Goal: Contribute content: Add original content to the website for others to see

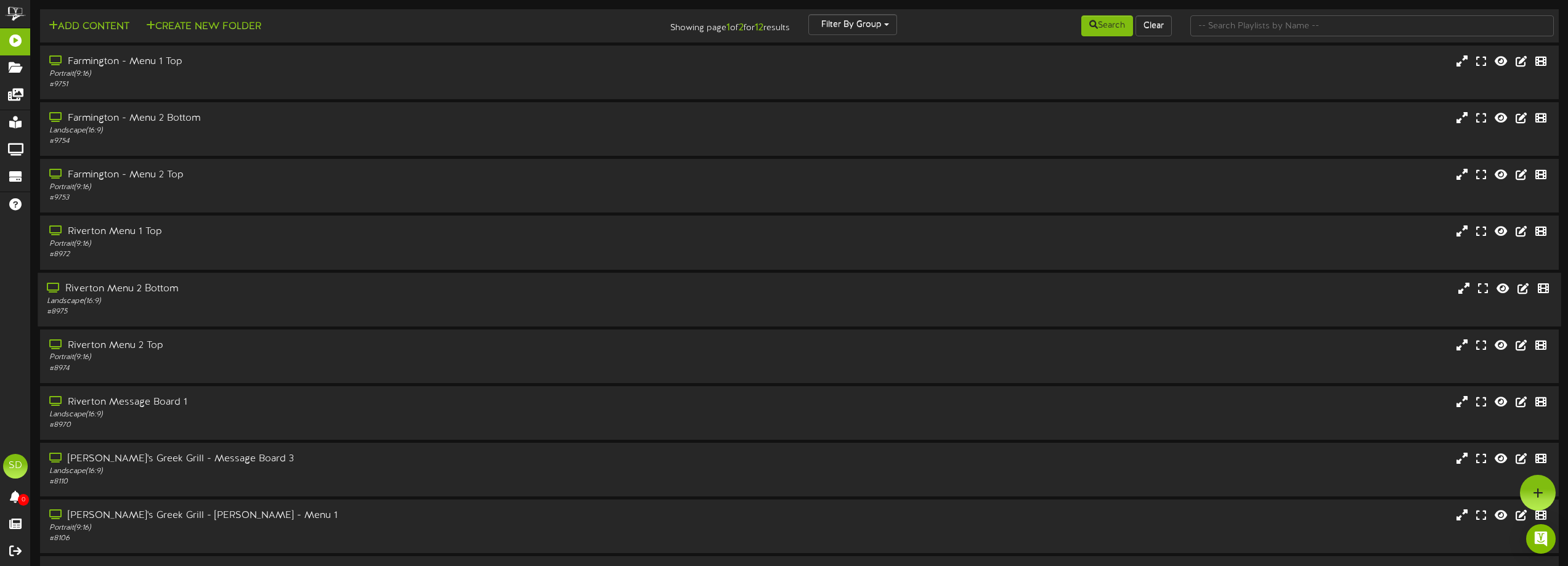
click at [350, 300] on div "Landscape ( 16:9 )" at bounding box center [355, 300] width 616 height 10
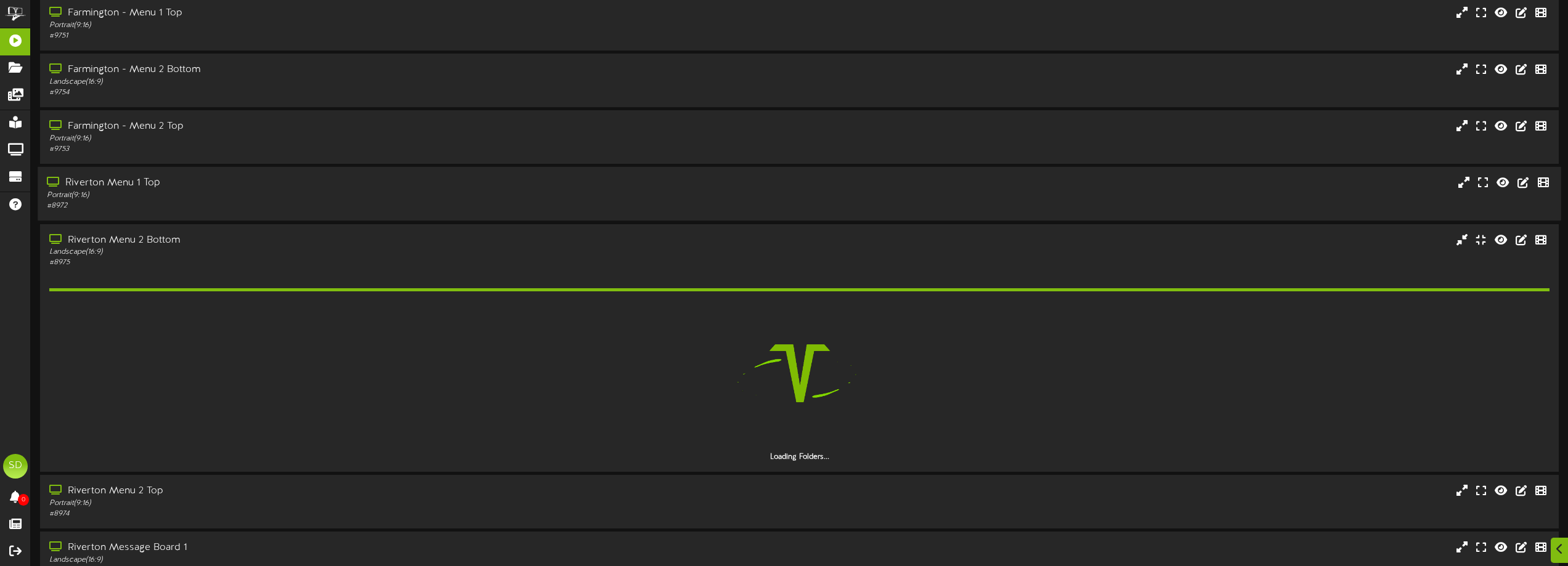
scroll to position [123, 0]
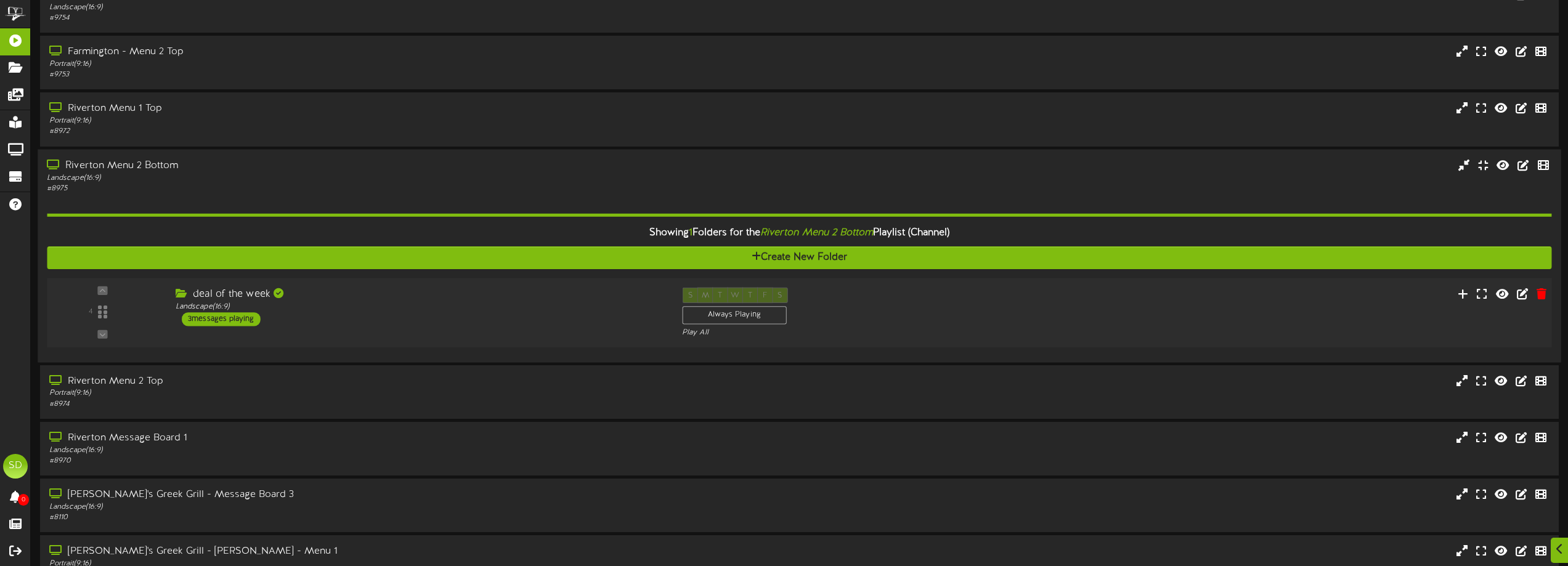
click at [476, 317] on div "deal of the week Landscape ( 16:9 ) 3 messages playing" at bounding box center [419, 307] width 506 height 39
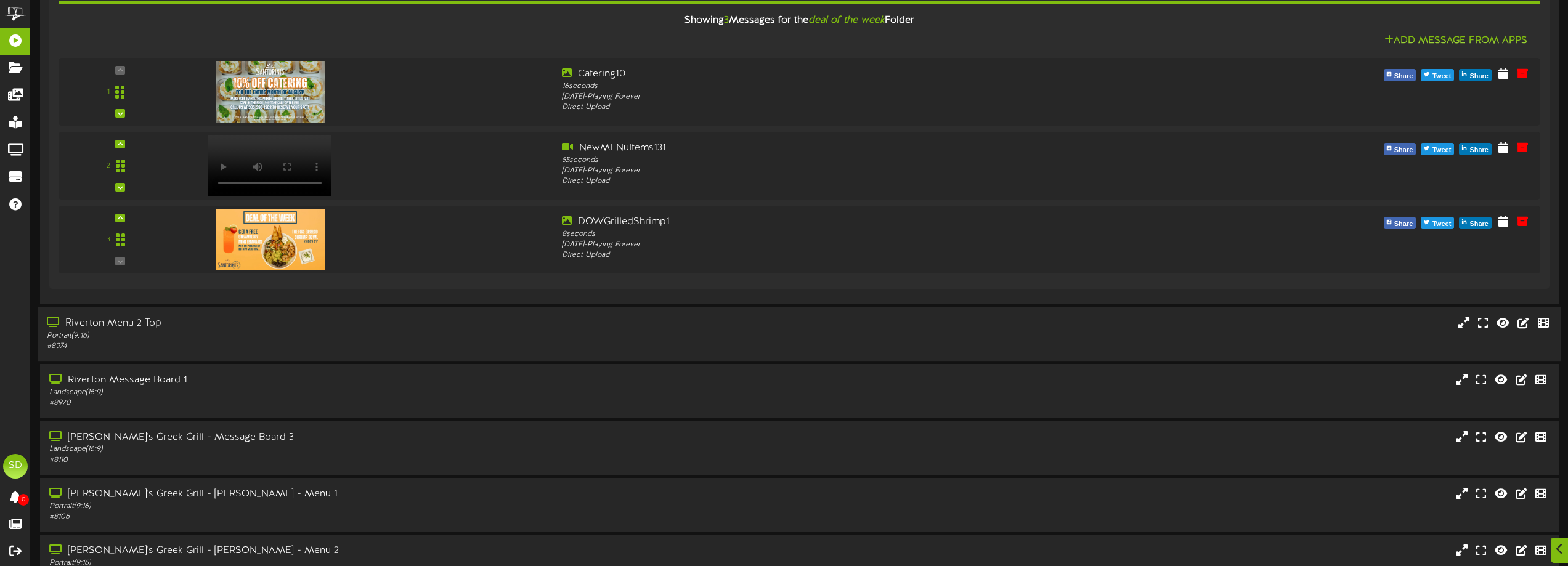
scroll to position [493, 0]
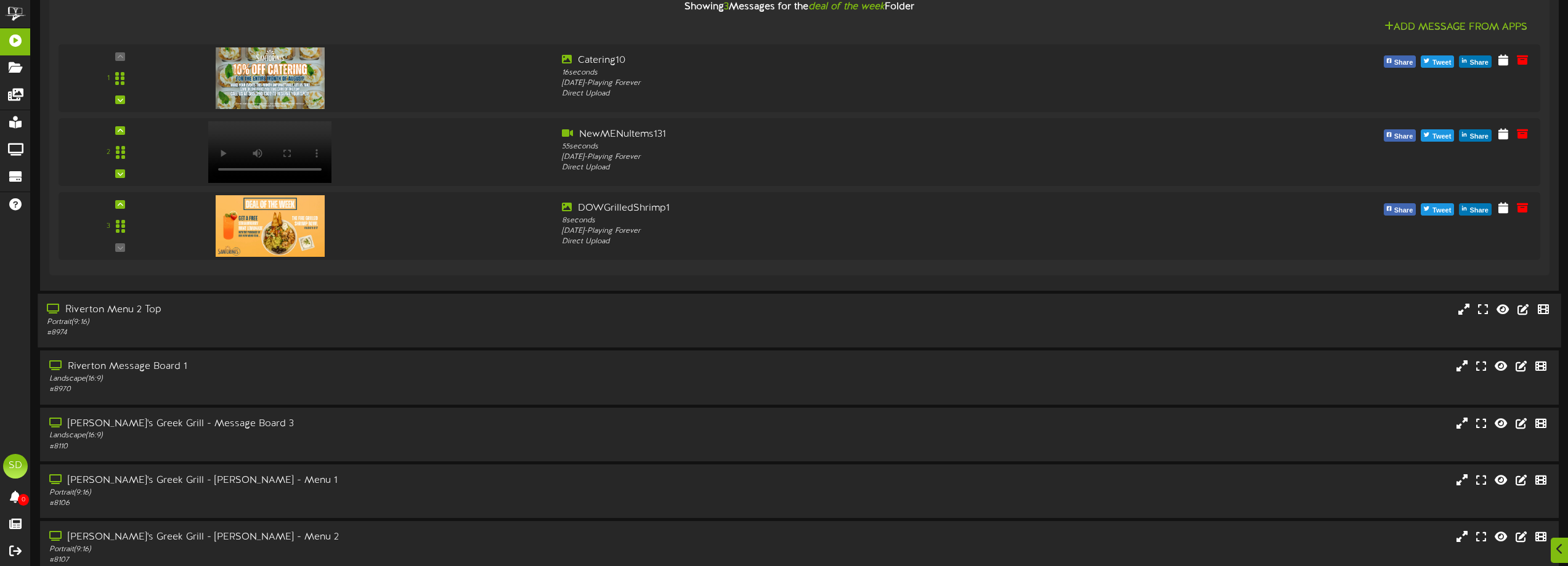
click at [370, 326] on div "Portrait ( 9:16 )" at bounding box center [355, 322] width 616 height 10
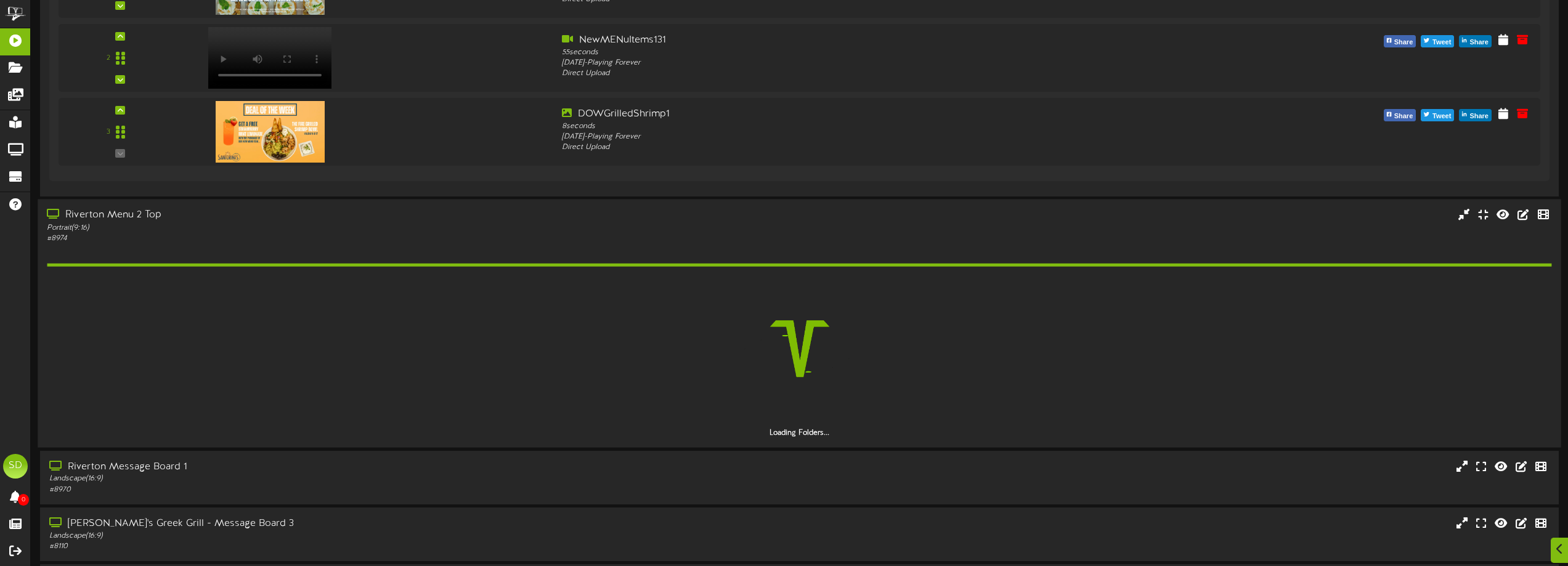
scroll to position [617, 0]
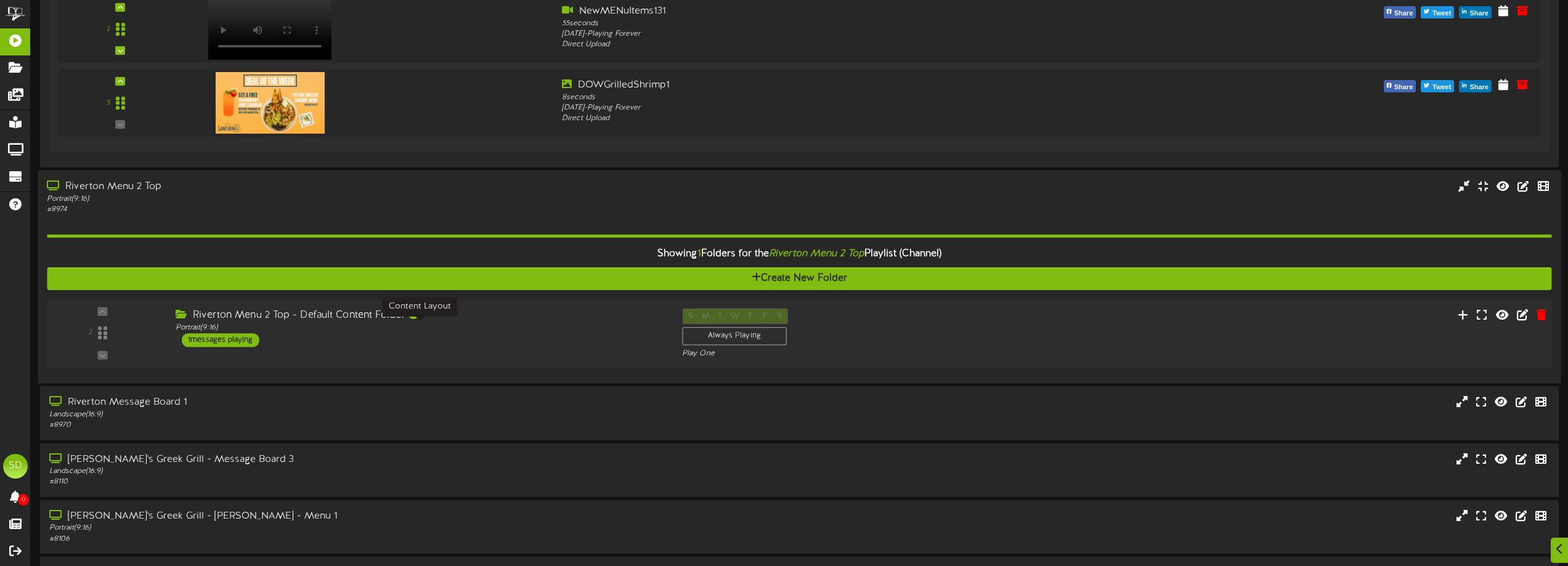
click at [461, 324] on div "Portrait ( 9:16 )" at bounding box center [419, 327] width 488 height 10
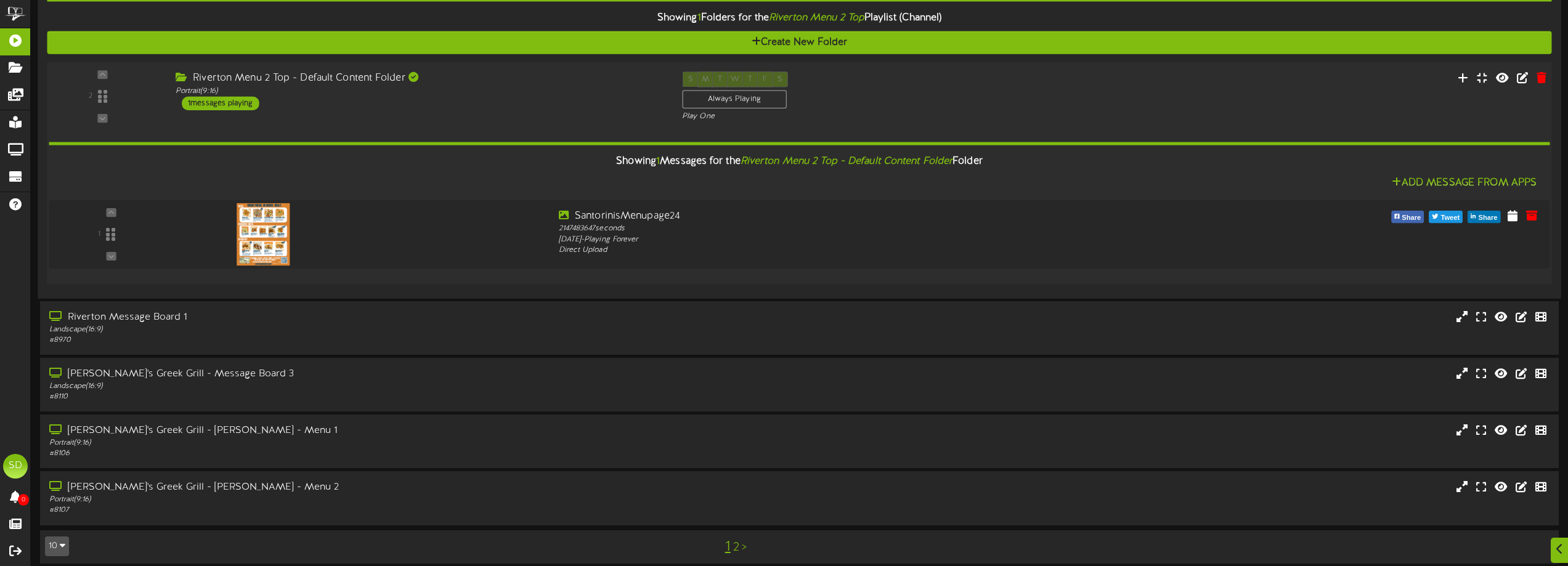
scroll to position [862, 0]
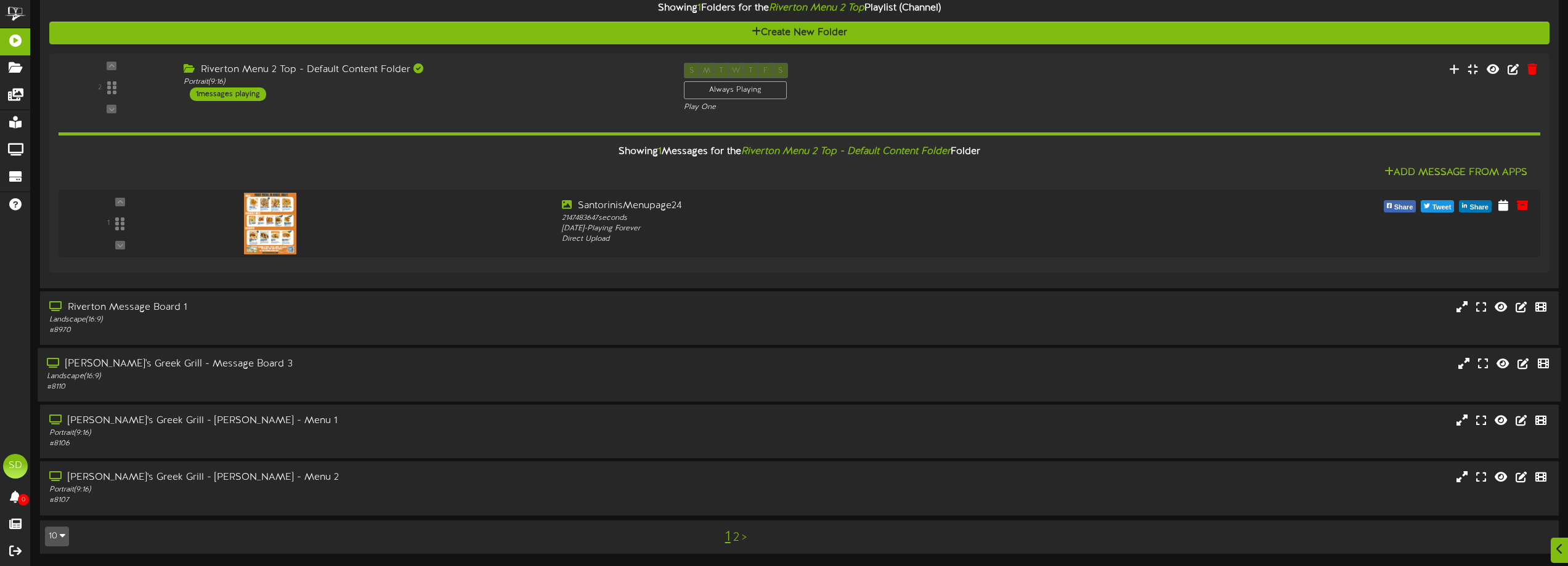
click at [406, 377] on div "Landscape ( 16:9 )" at bounding box center [355, 376] width 616 height 10
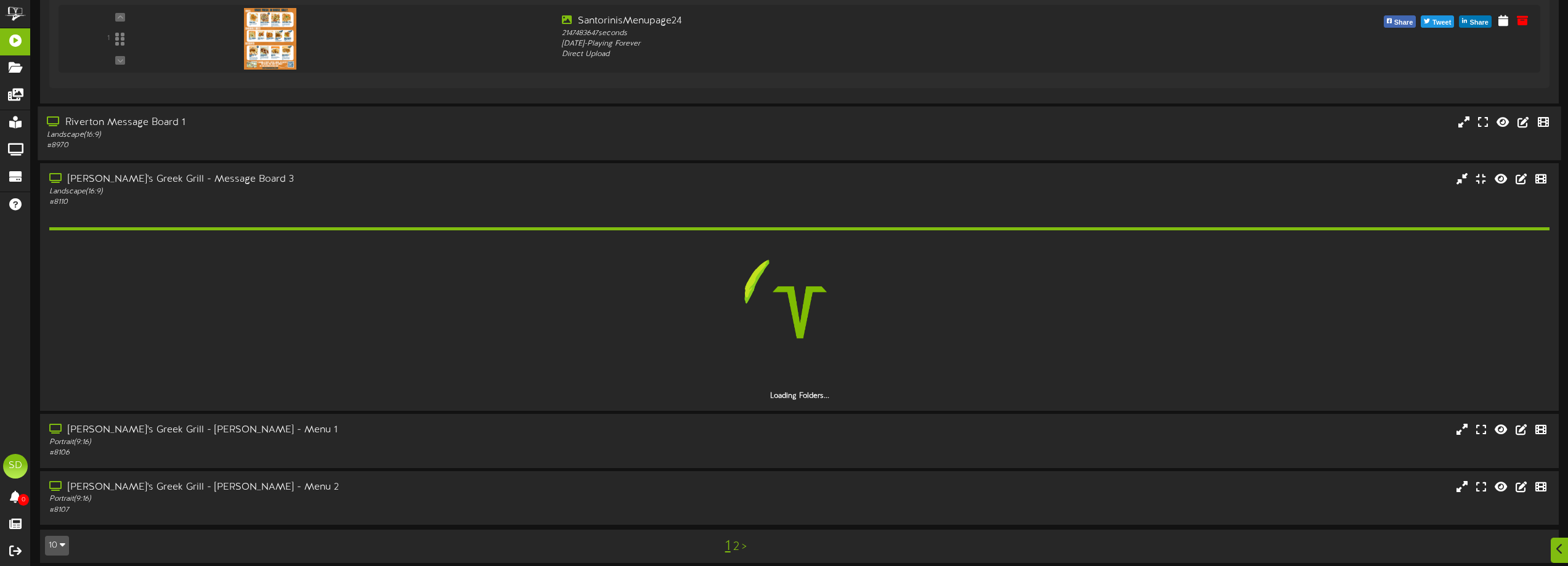
scroll to position [1057, 0]
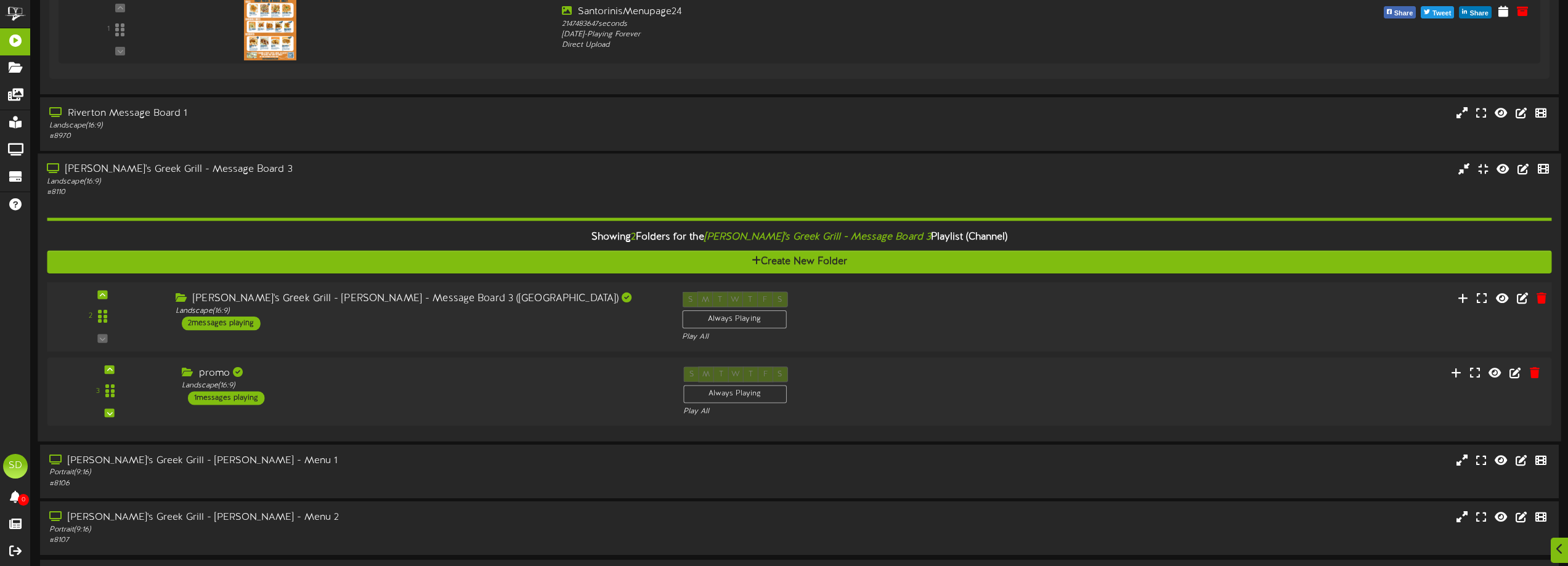
click at [510, 327] on div "[PERSON_NAME]'s Greek Grill - [PERSON_NAME] - Message Board 3 ([GEOGRAPHIC_DATA…" at bounding box center [419, 311] width 506 height 39
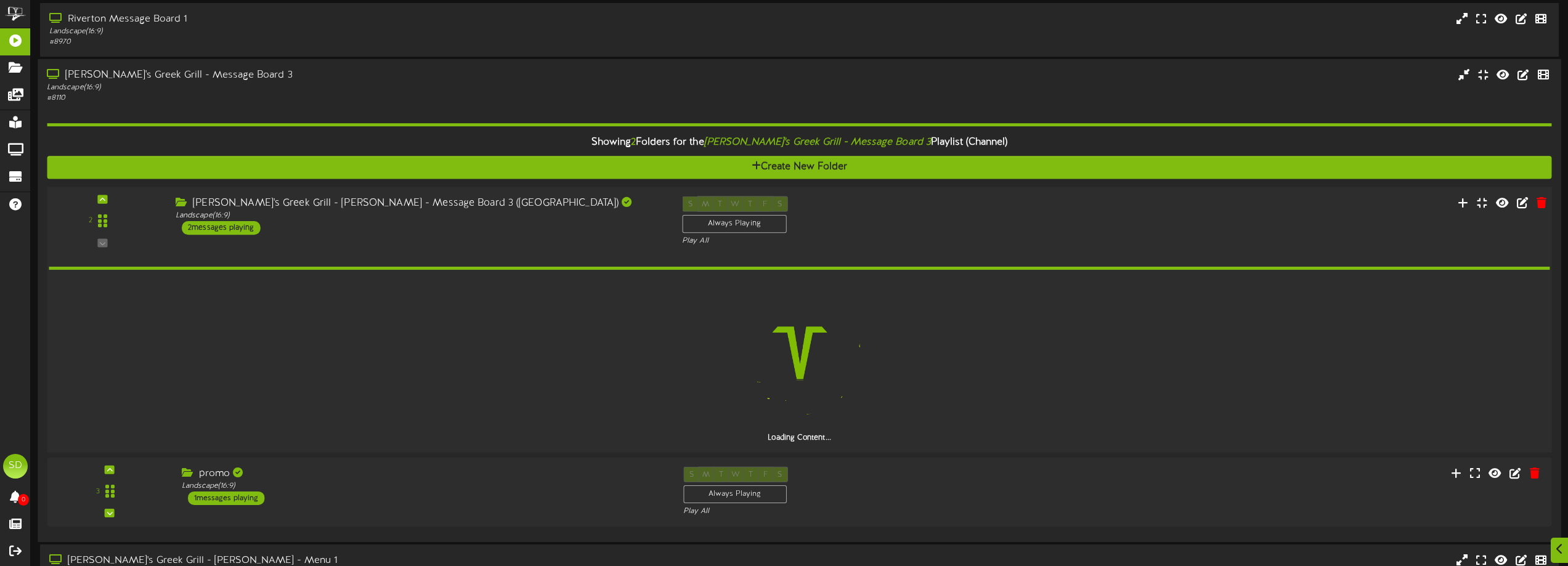
scroll to position [1180, 0]
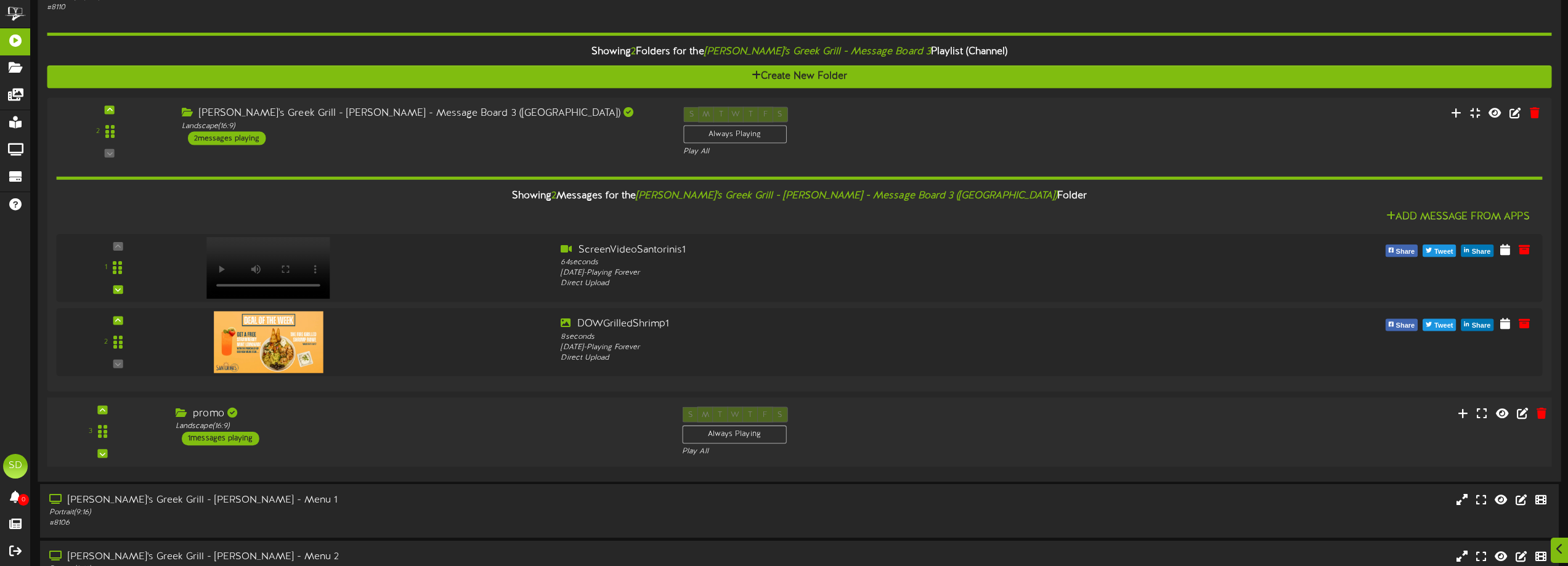
click at [449, 420] on div "promo" at bounding box center [419, 413] width 488 height 14
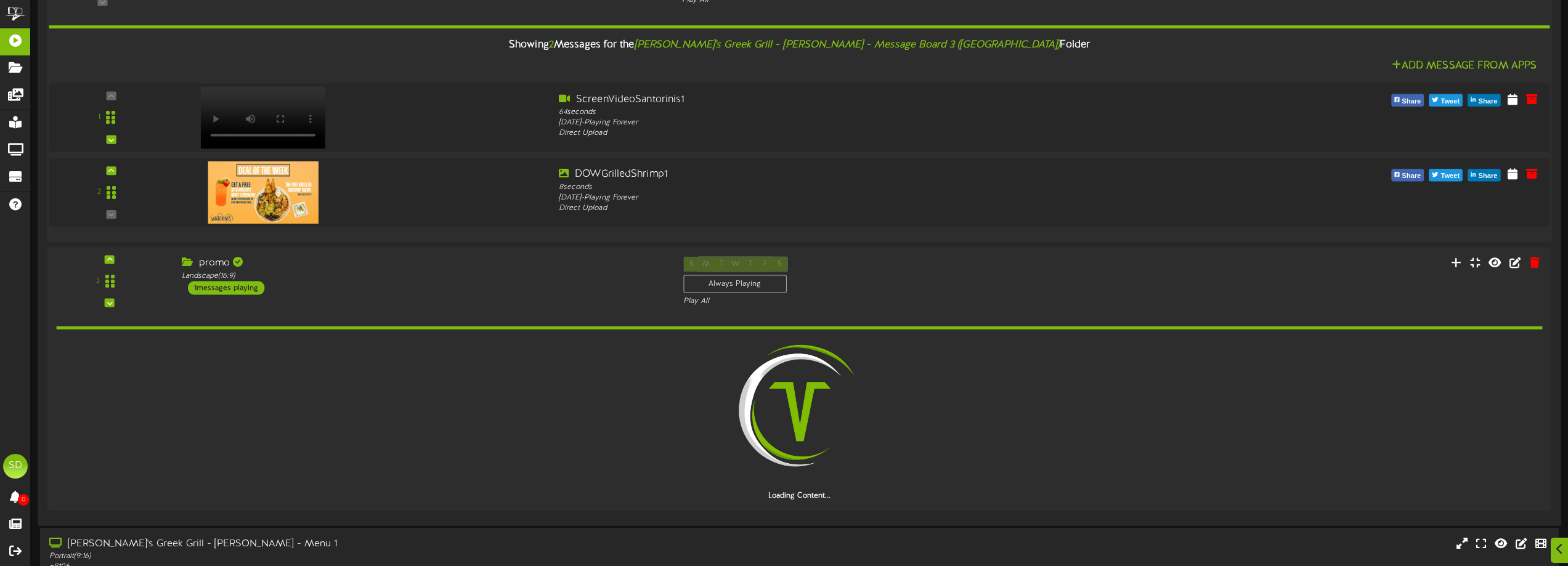
scroll to position [1471, 0]
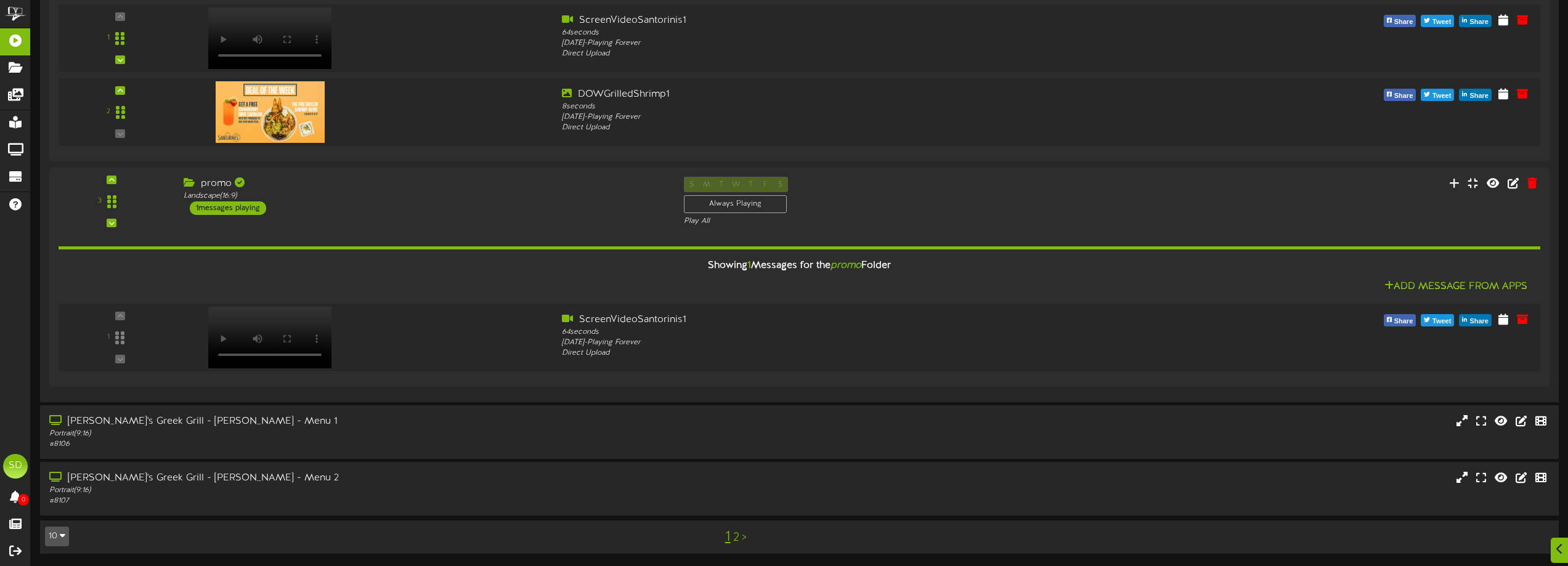
click at [70, 540] on div "10 5 10 25 50 100" at bounding box center [99, 537] width 128 height 22
click at [62, 537] on icon "button" at bounding box center [62, 535] width 6 height 8
click at [65, 541] on button "10" at bounding box center [57, 536] width 24 height 19
click at [57, 538] on button "10" at bounding box center [57, 536] width 24 height 19
click at [54, 511] on div "100" at bounding box center [57, 513] width 23 height 18
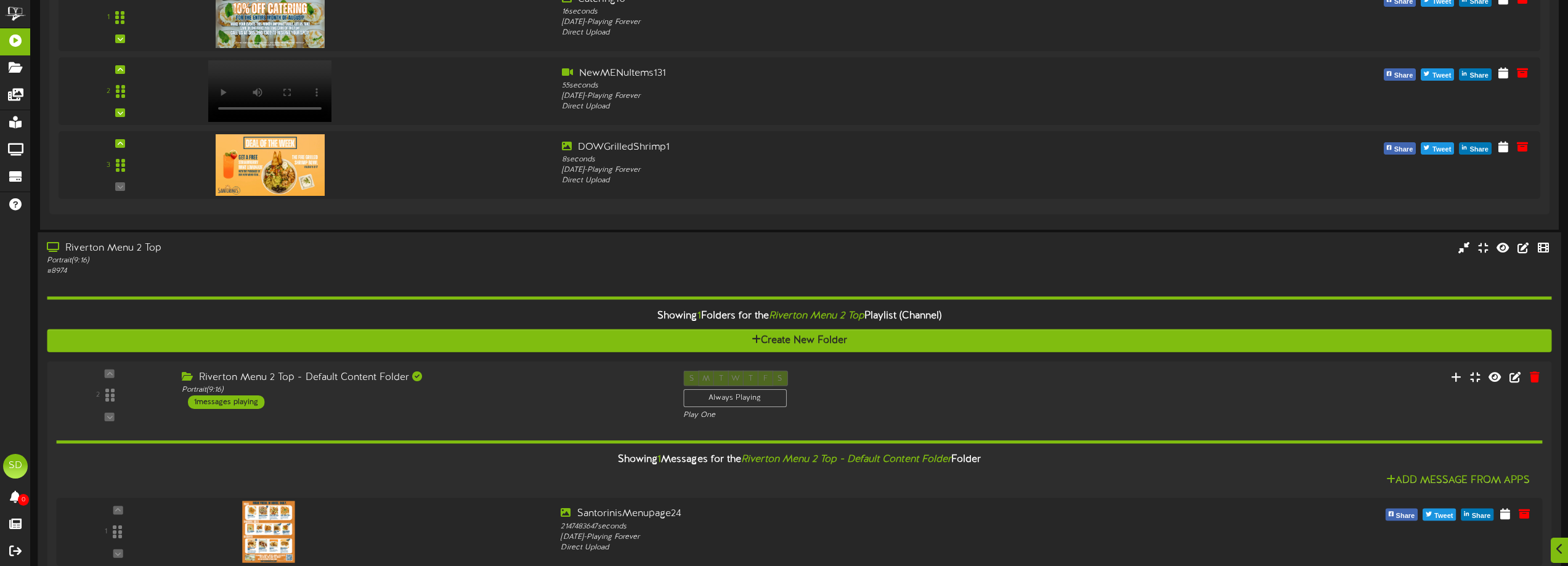
scroll to position [800, 0]
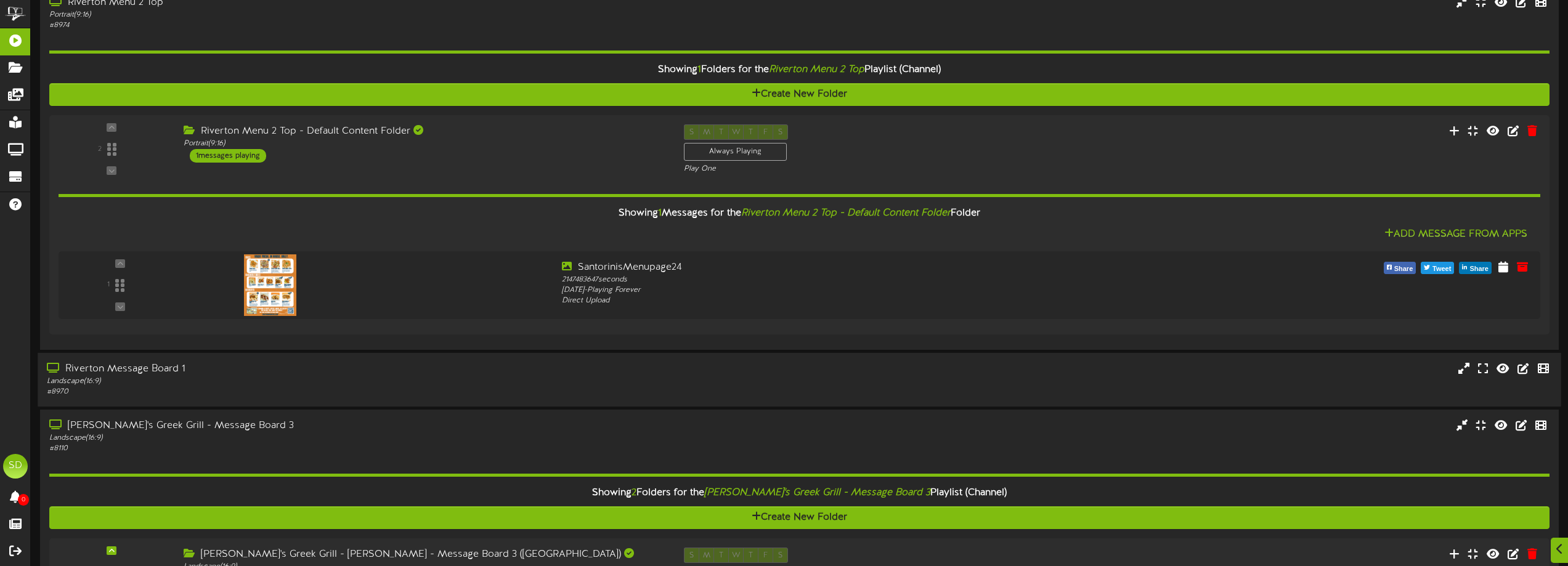
click at [420, 380] on div "Landscape ( 16:9 )" at bounding box center [355, 381] width 616 height 10
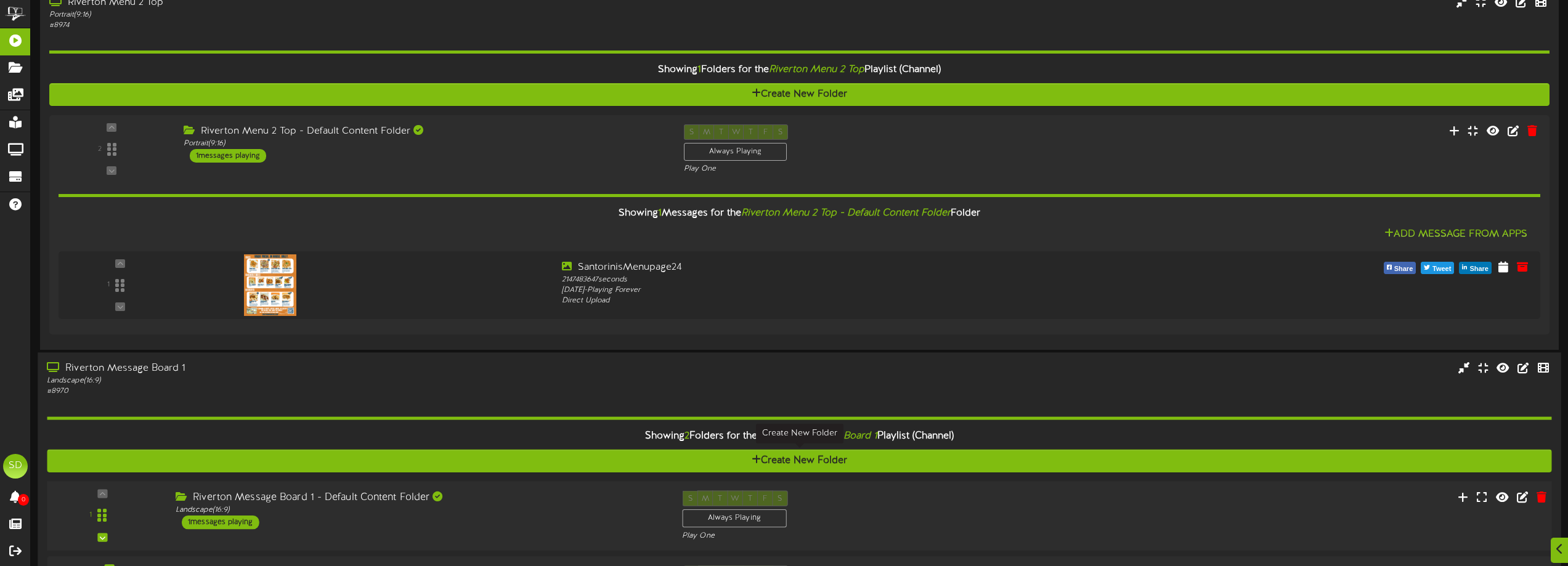
click at [515, 491] on div "Riverton Message Board 1 - Default Content Folder Landscape ( 16:9 ) 1 messages…" at bounding box center [419, 510] width 506 height 39
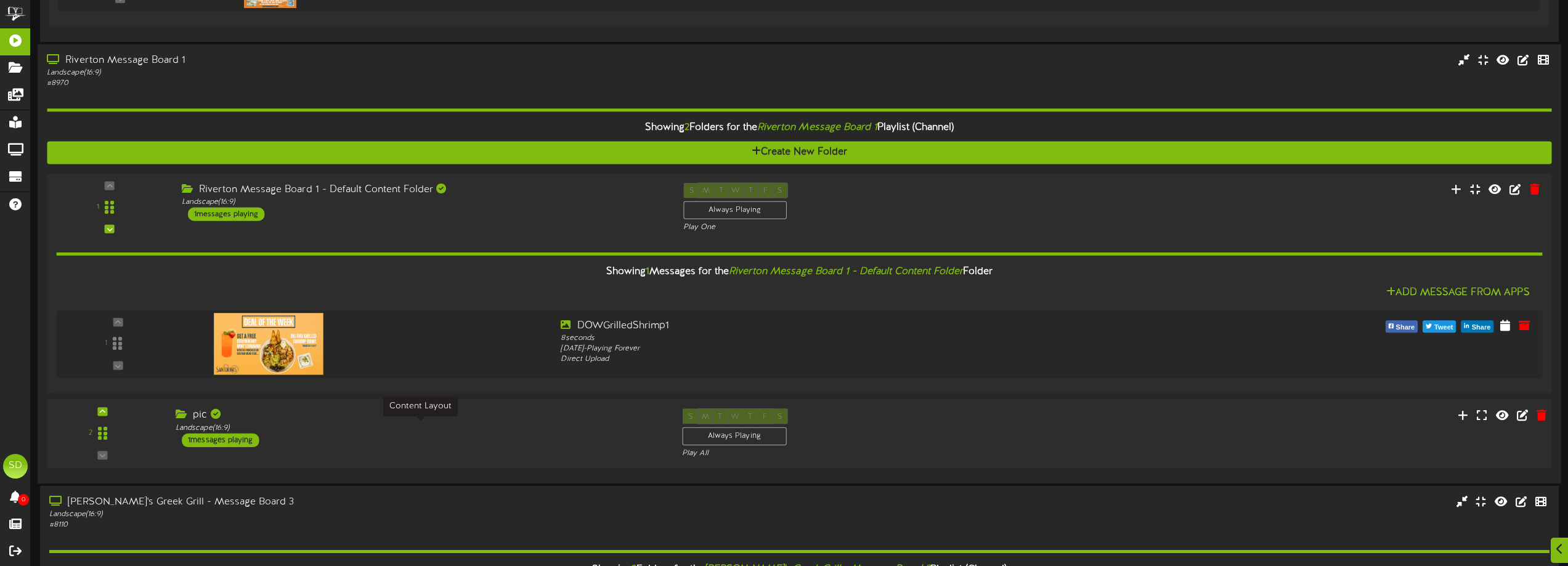
click at [456, 425] on div "Landscape ( 16:9 )" at bounding box center [419, 427] width 488 height 10
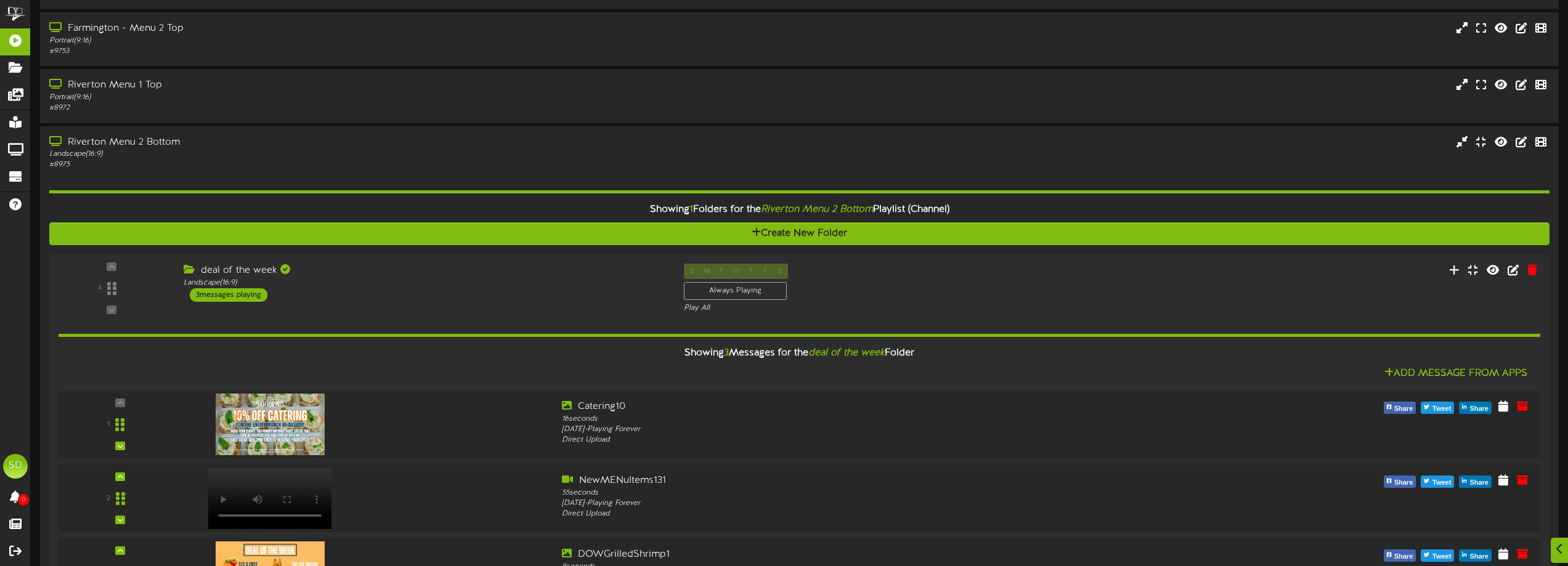
scroll to position [270, 0]
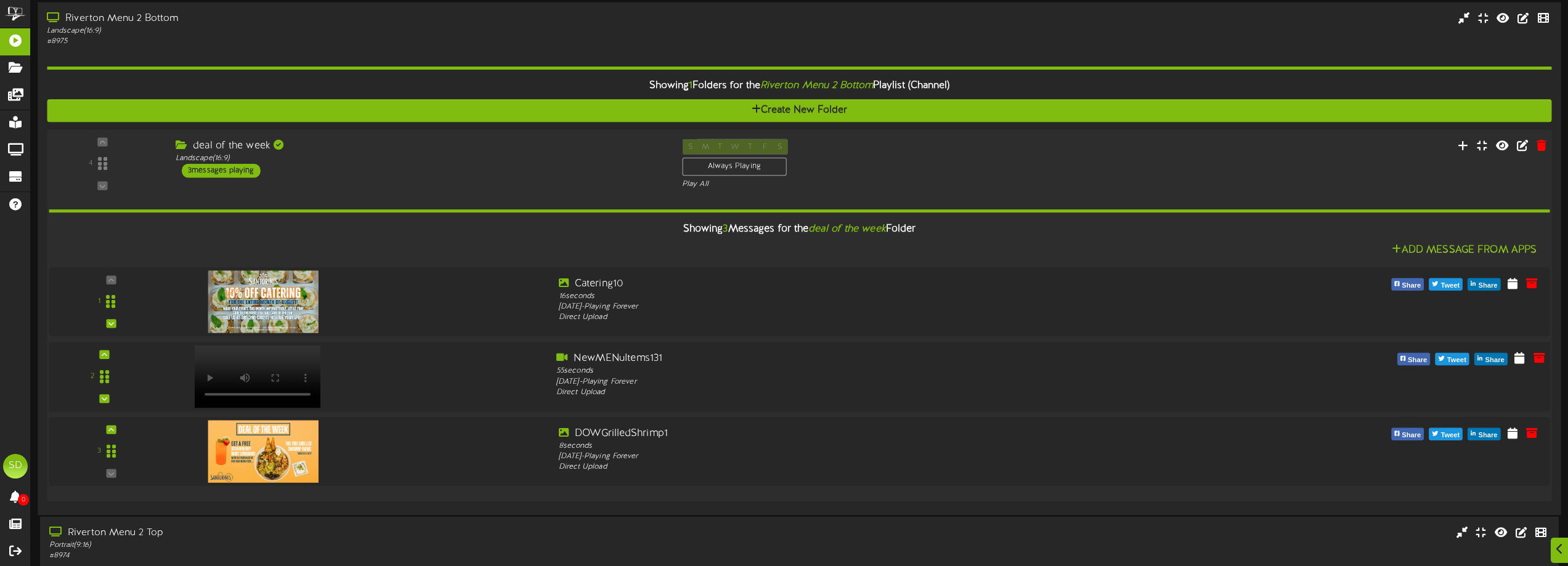
click at [546, 378] on div at bounding box center [356, 373] width 378 height 44
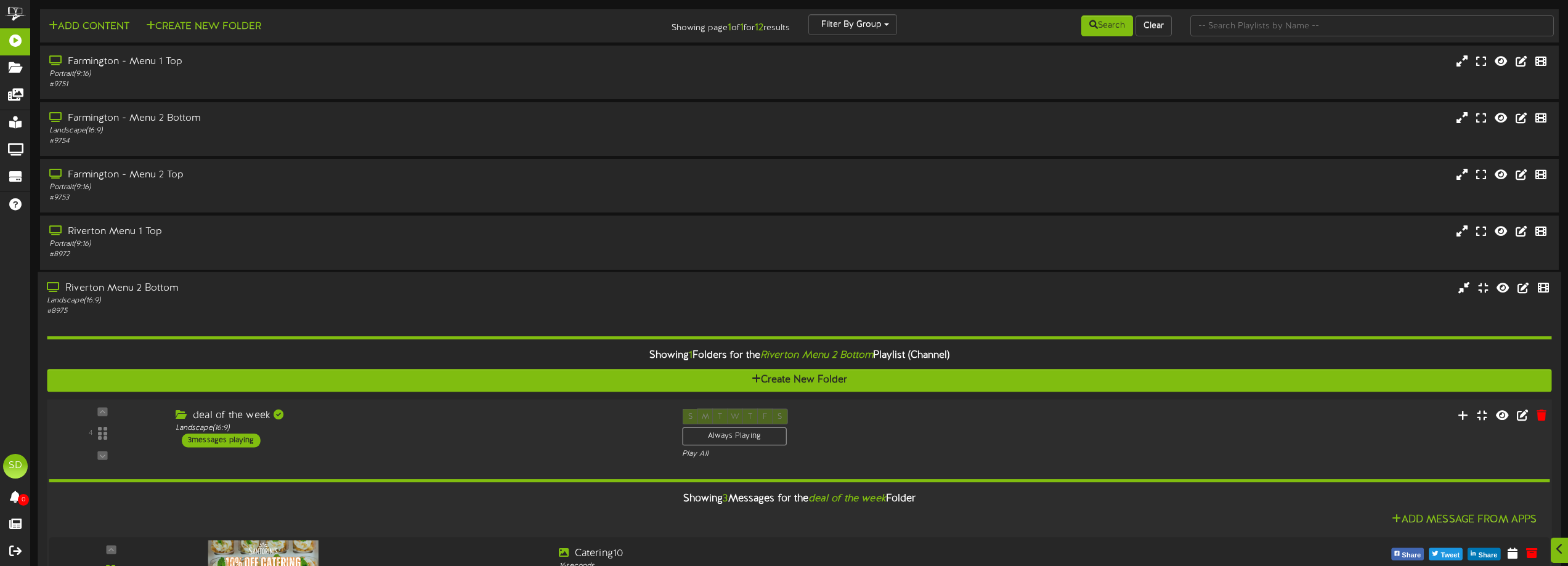
scroll to position [185, 0]
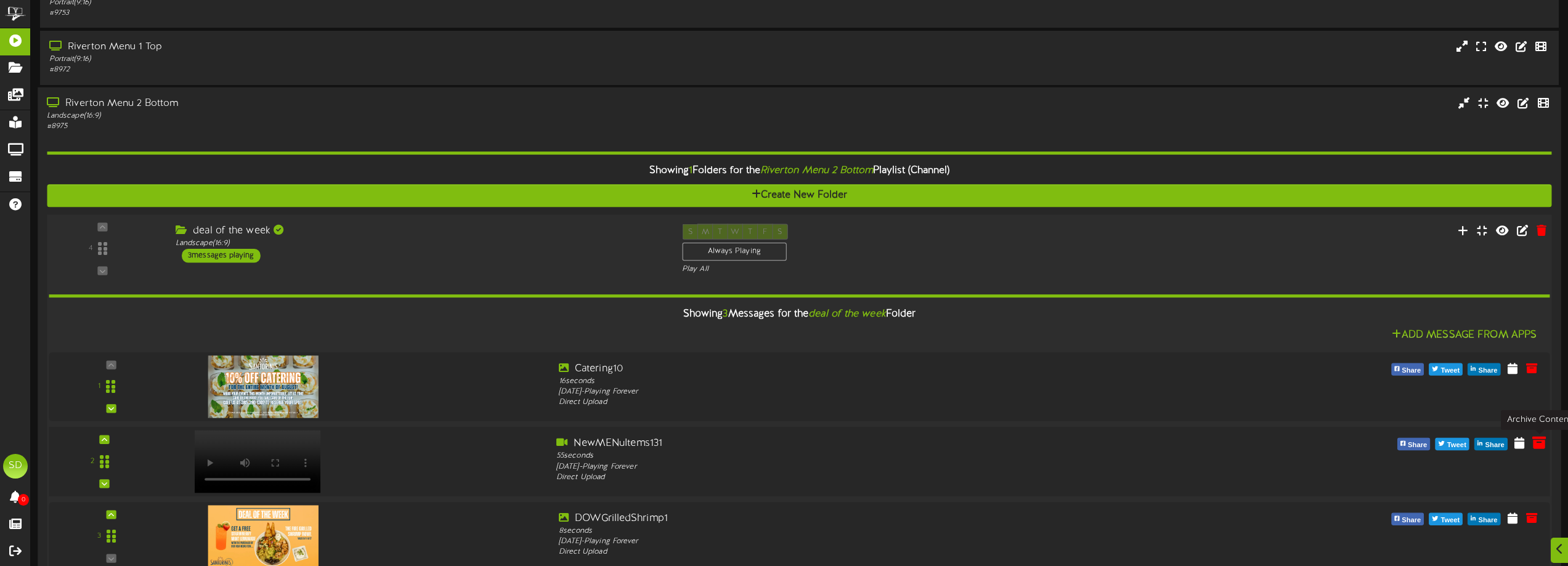
click at [1546, 446] on icon at bounding box center [1539, 442] width 14 height 14
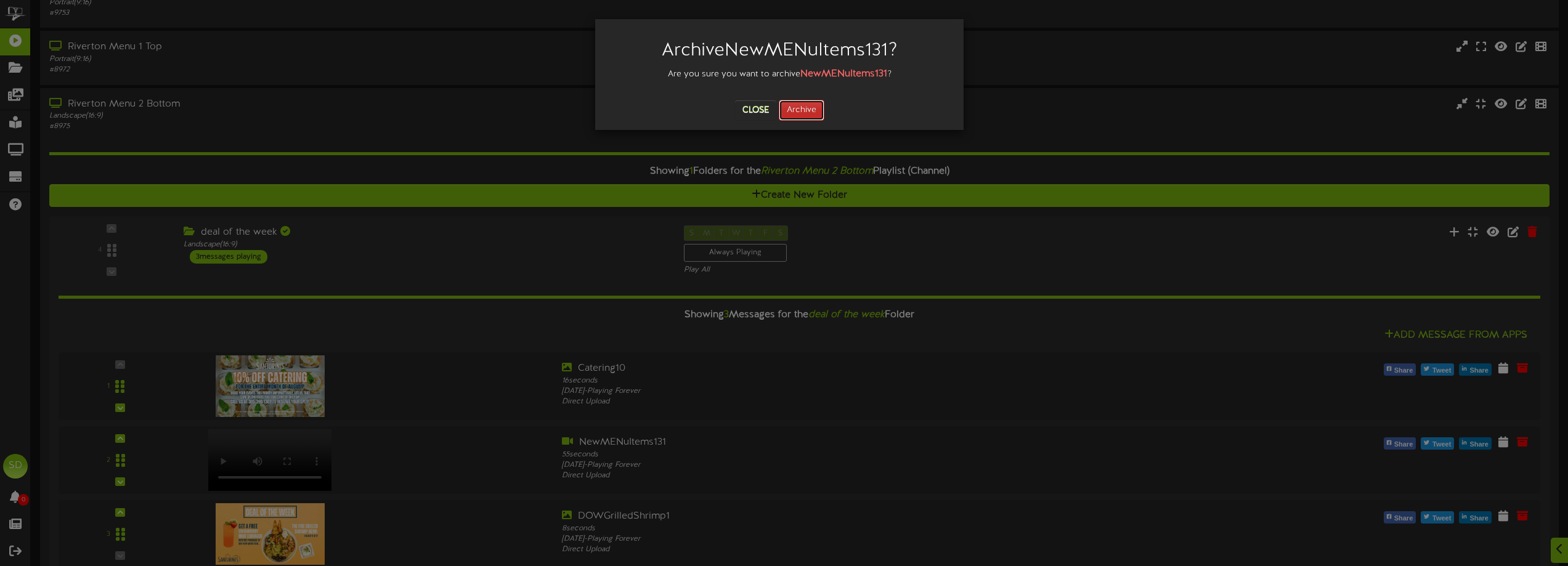
click at [818, 106] on button "Archive" at bounding box center [802, 110] width 46 height 21
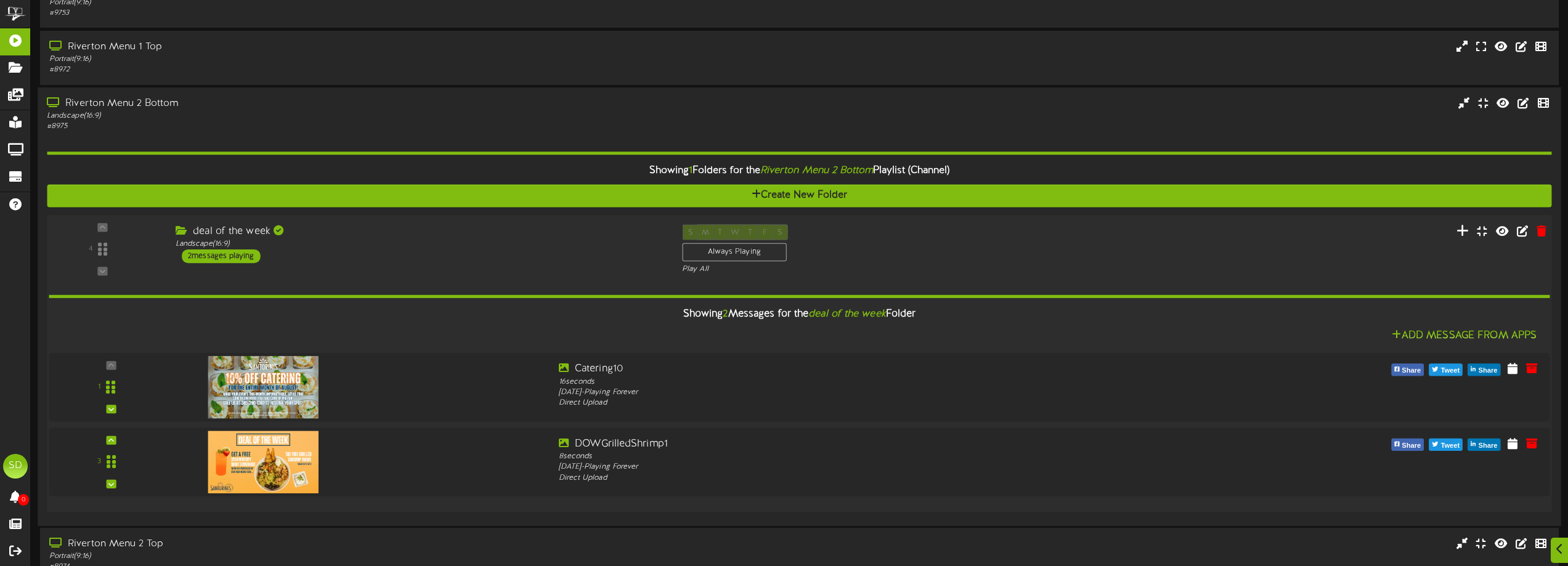
click at [1458, 231] on button at bounding box center [1462, 232] width 20 height 19
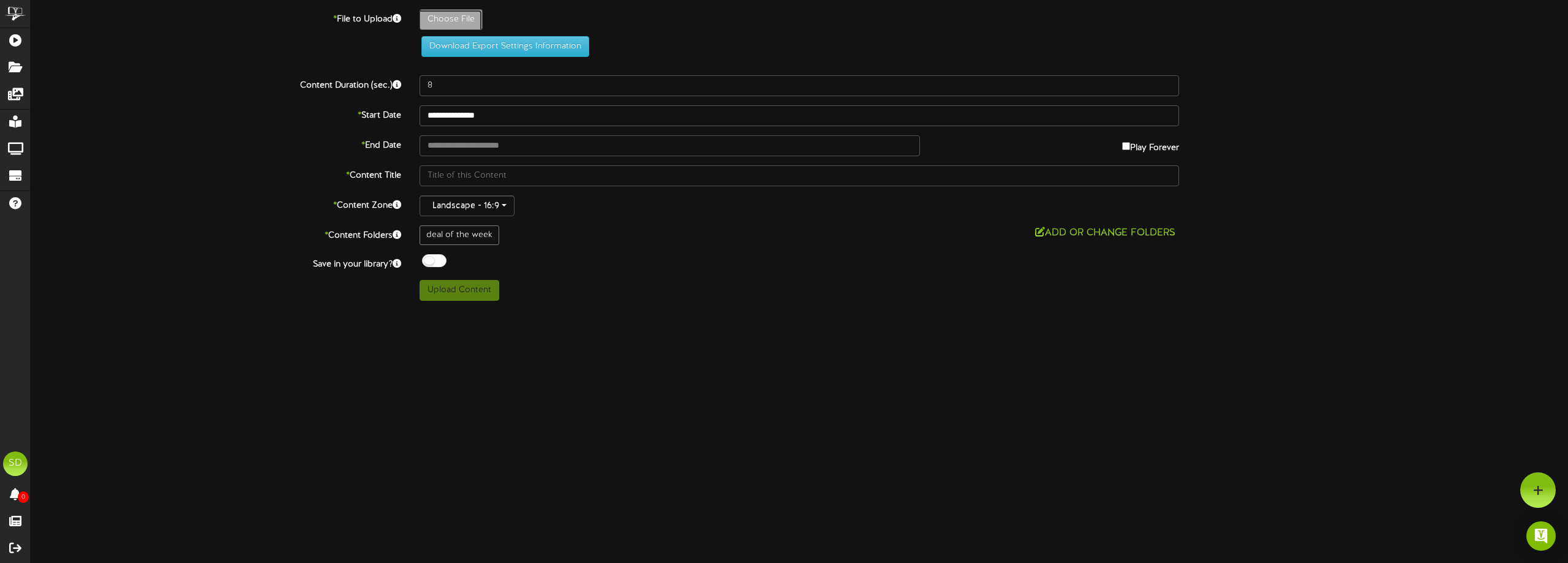
type input "**********"
type input "NewMENuItems13"
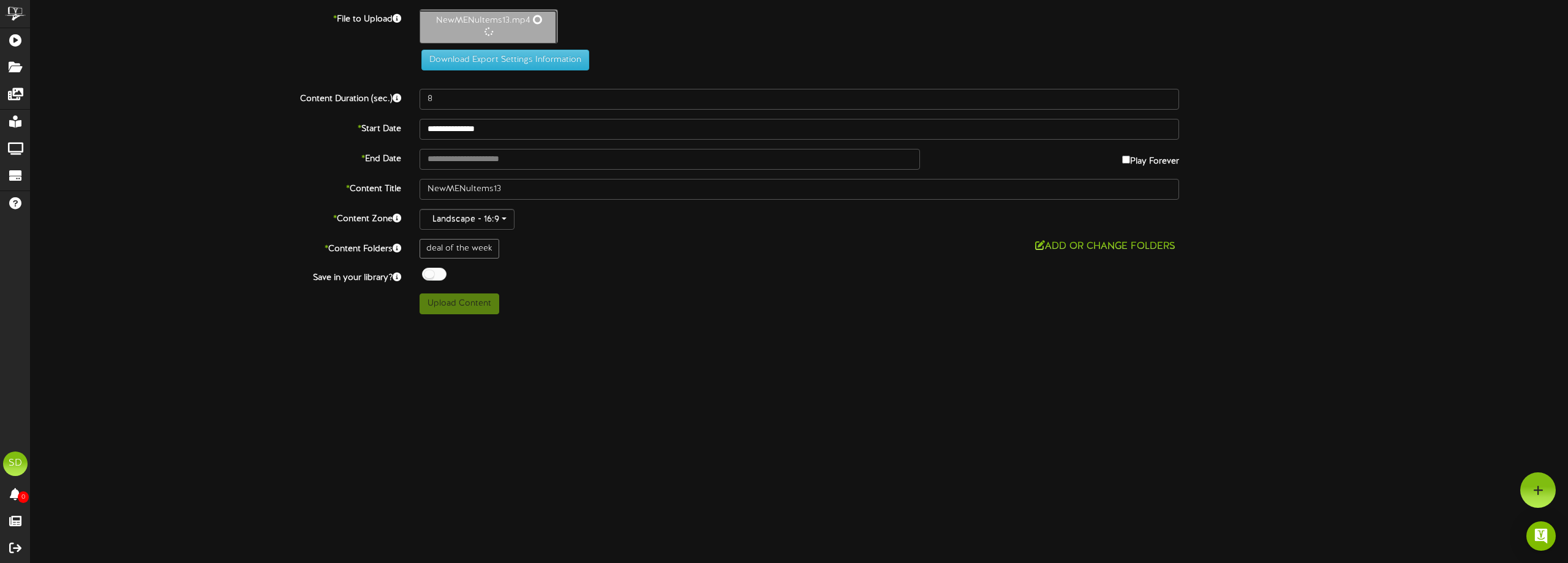
type input "55"
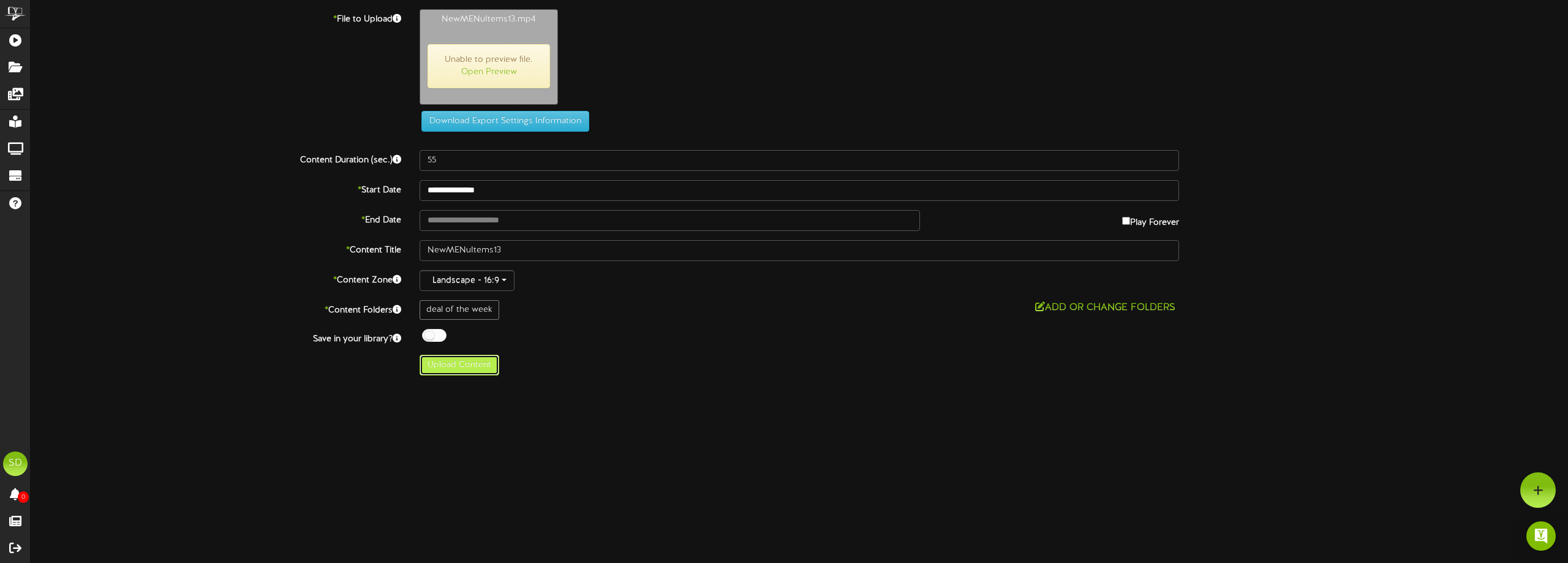
click at [454, 364] on button "Upload Content" at bounding box center [458, 365] width 79 height 21
type input "**********"
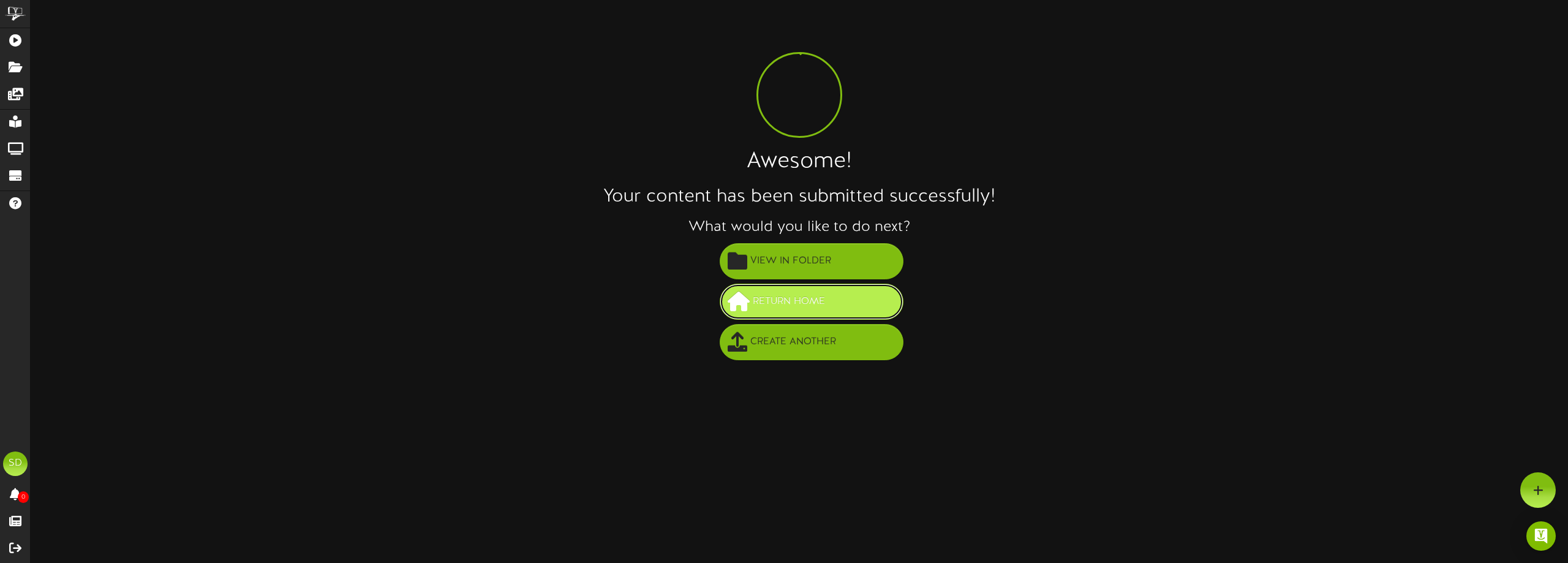
click at [802, 313] on button "Return Home" at bounding box center [811, 303] width 184 height 37
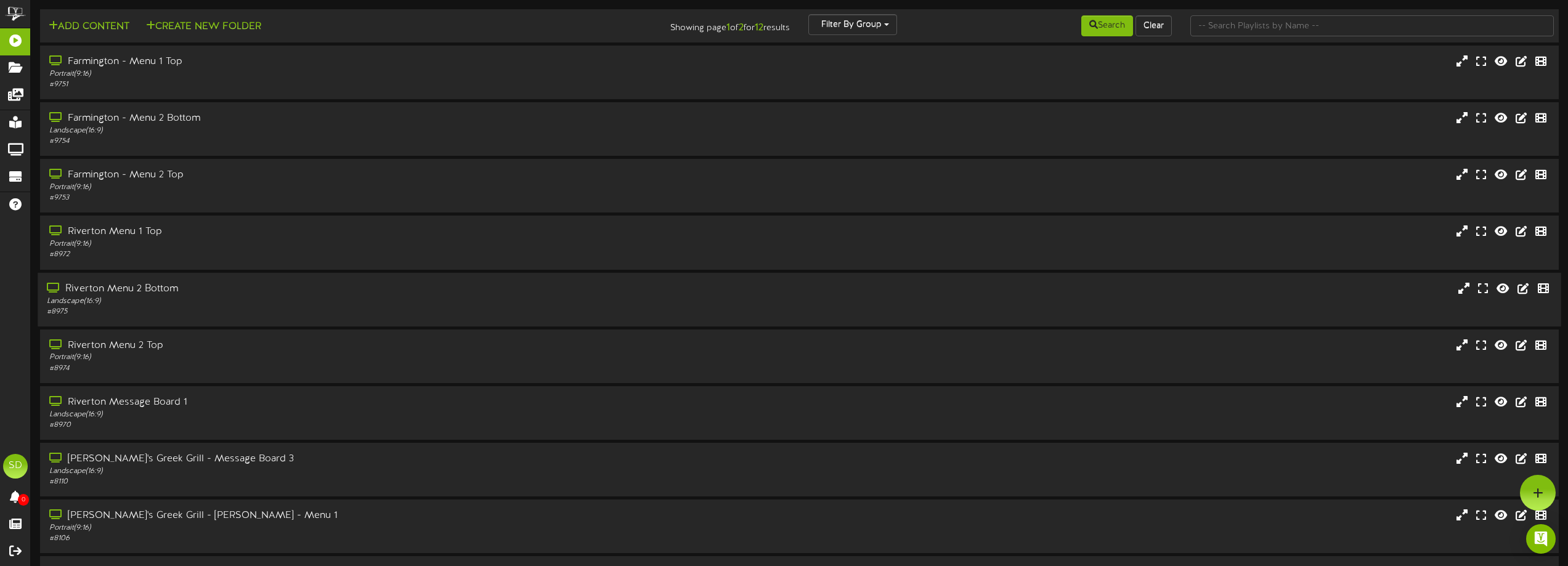
click at [301, 289] on div "Riverton Menu 2 Bottom" at bounding box center [355, 289] width 616 height 14
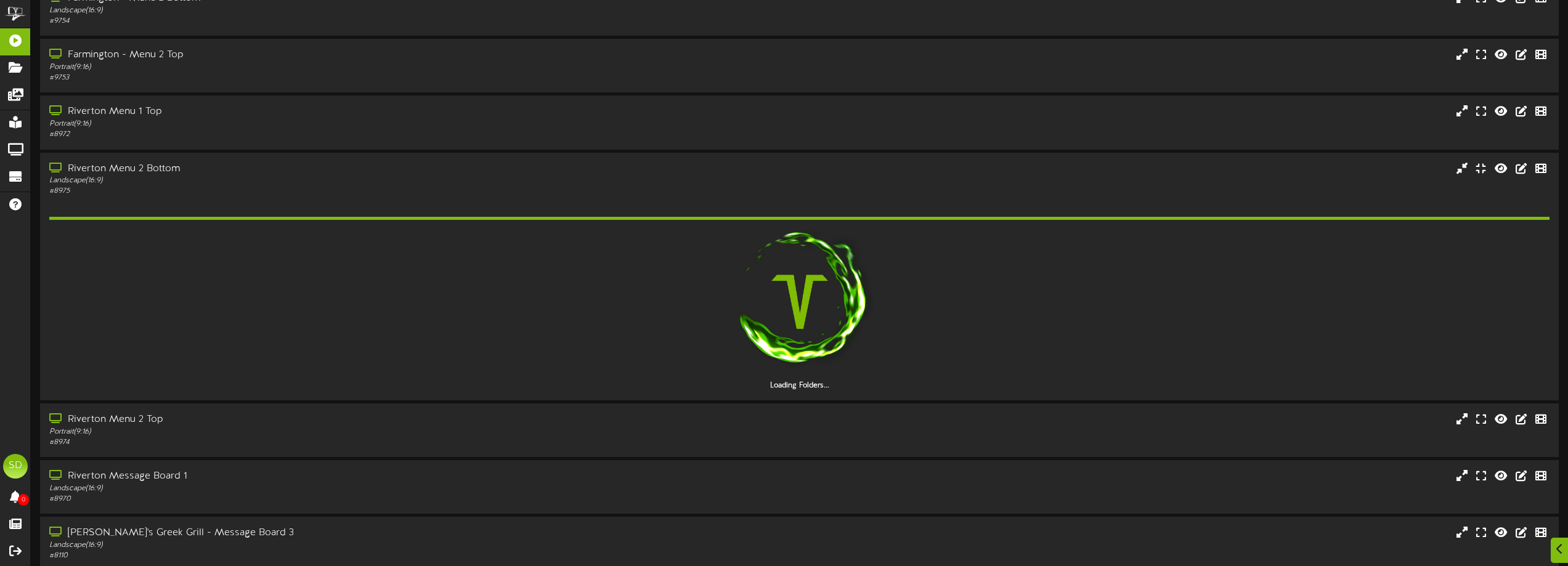
scroll to position [123, 0]
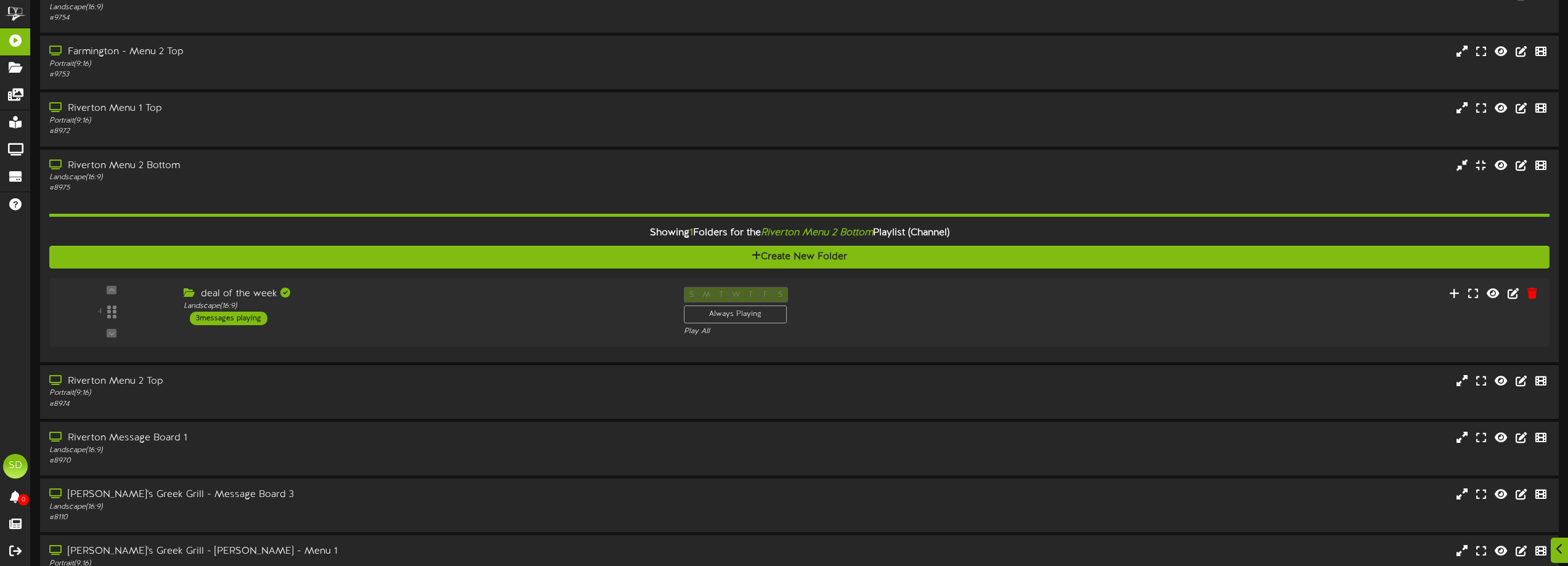
click at [417, 300] on div "deal of the week" at bounding box center [424, 294] width 481 height 14
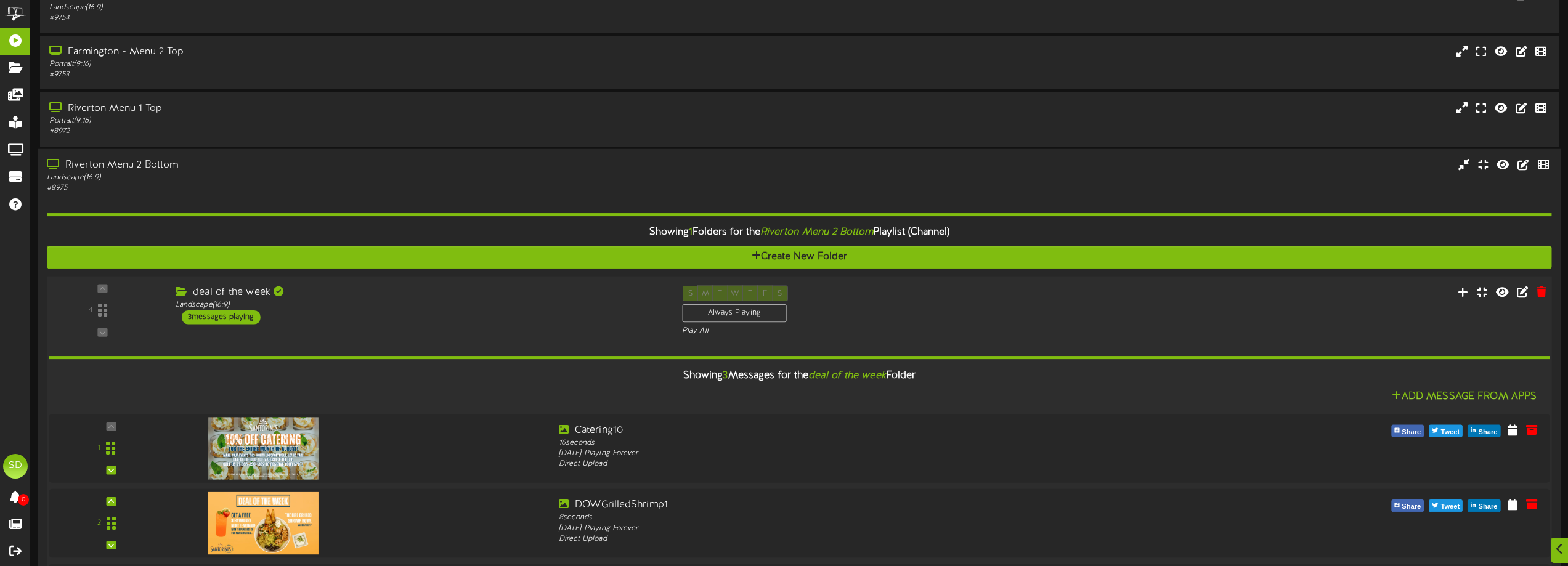
scroll to position [246, 0]
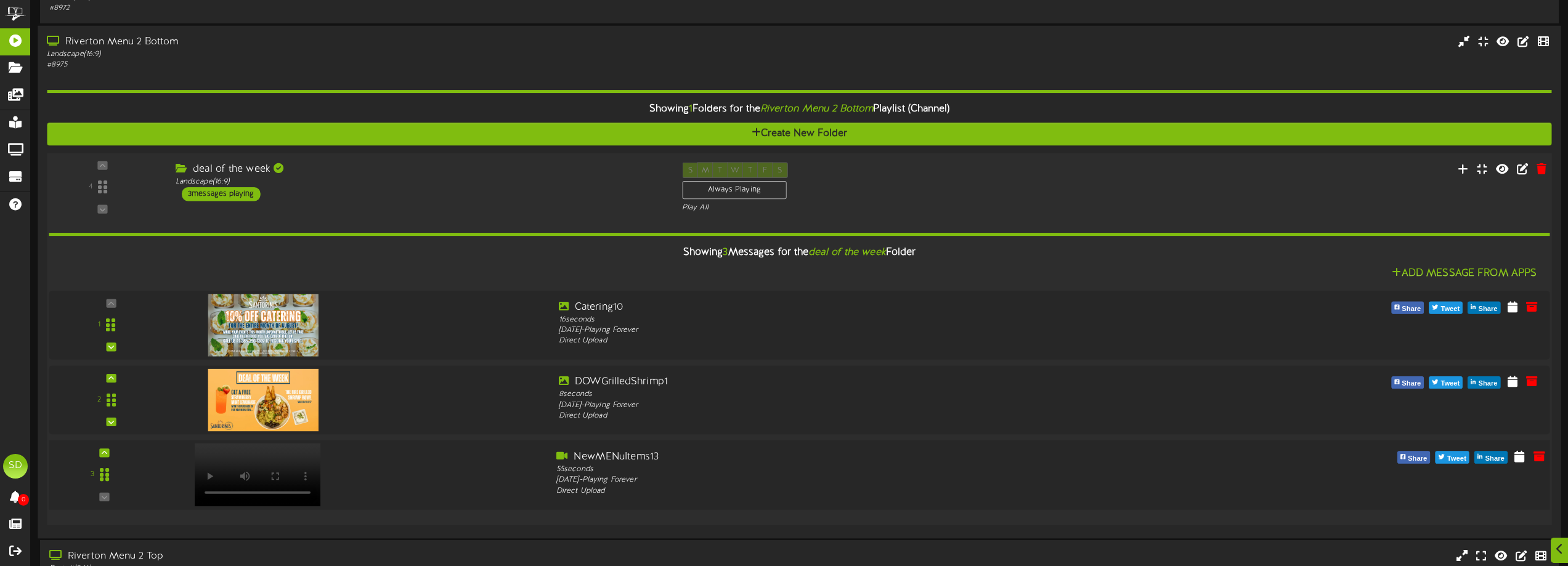
click at [450, 459] on div at bounding box center [356, 471] width 378 height 44
click at [787, 470] on div "55 seconds" at bounding box center [863, 470] width 613 height 11
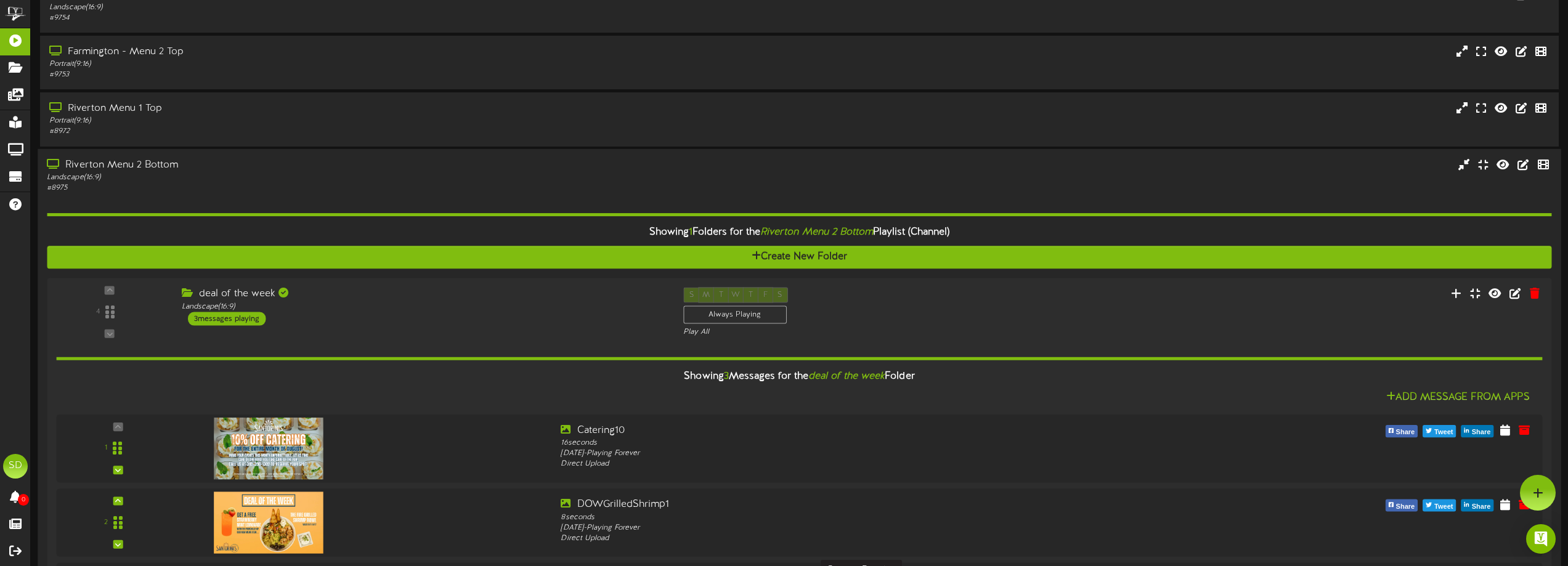
scroll to position [0, 0]
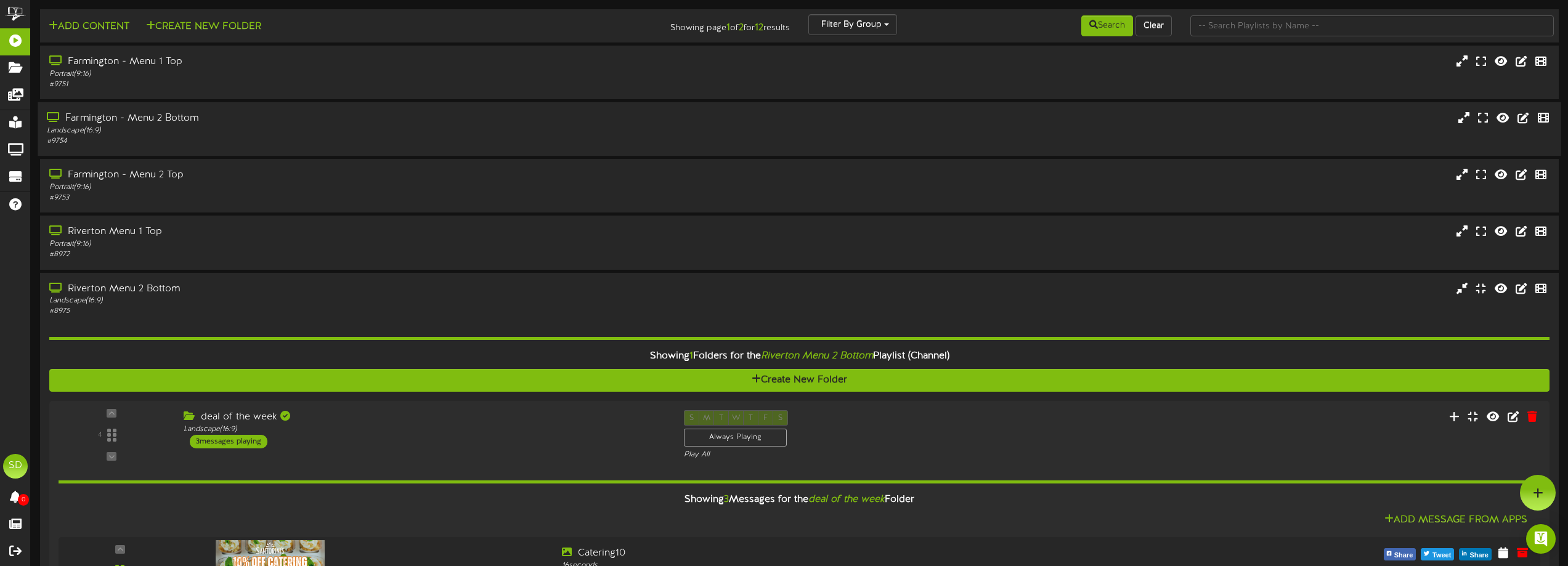
click at [290, 126] on div "Landscape ( 16:9 )" at bounding box center [355, 130] width 616 height 10
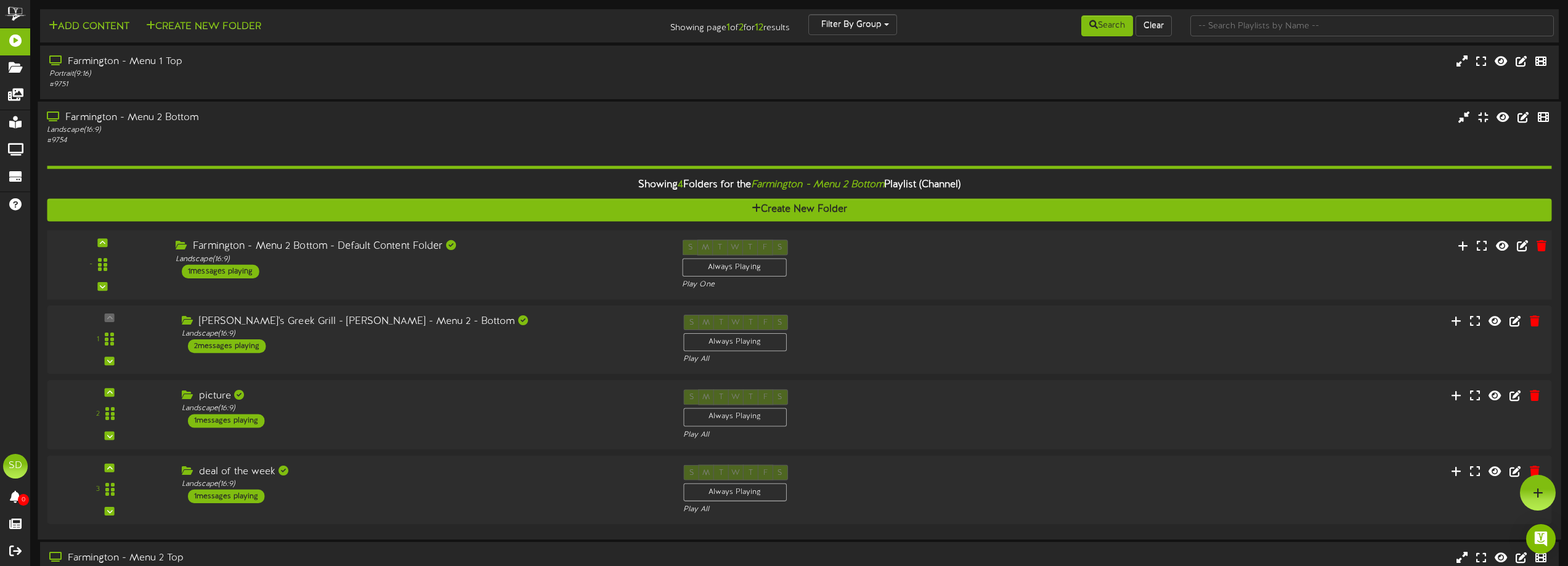
click at [463, 274] on div "Farmington - Menu 2 Bottom - Default Content Folder Landscape ( 16:9 ) 1 messag…" at bounding box center [419, 259] width 506 height 39
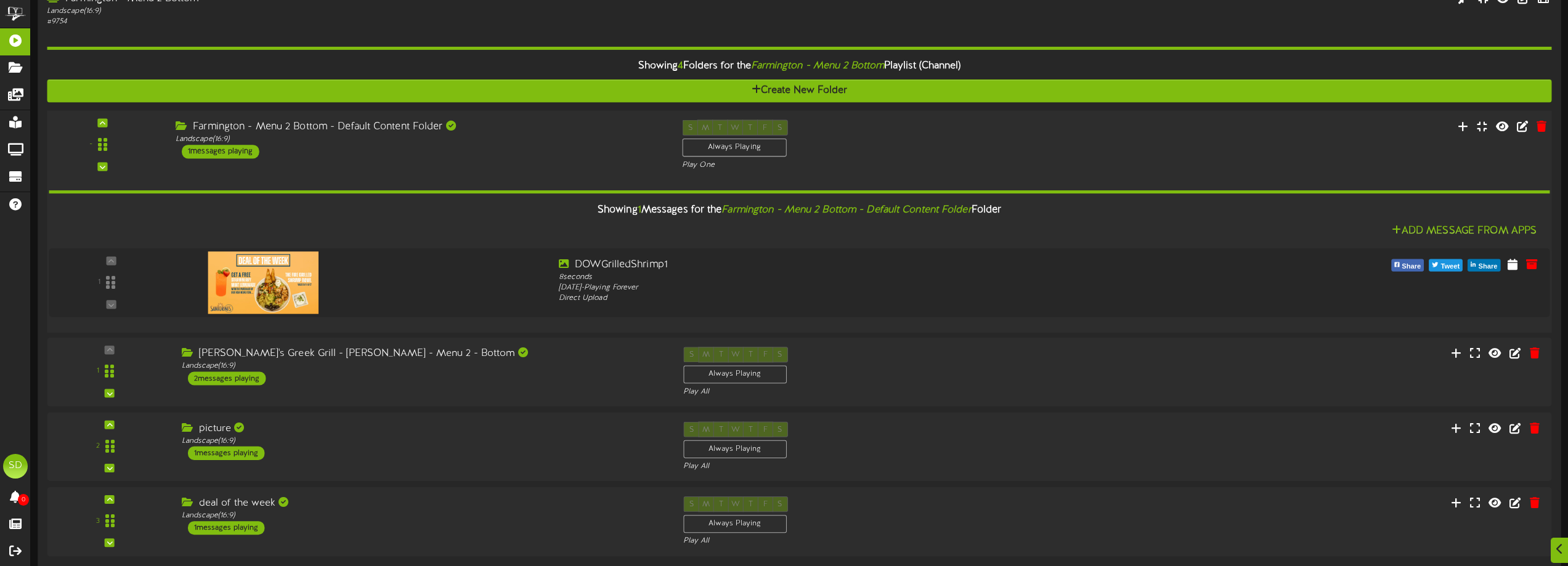
scroll to position [123, 0]
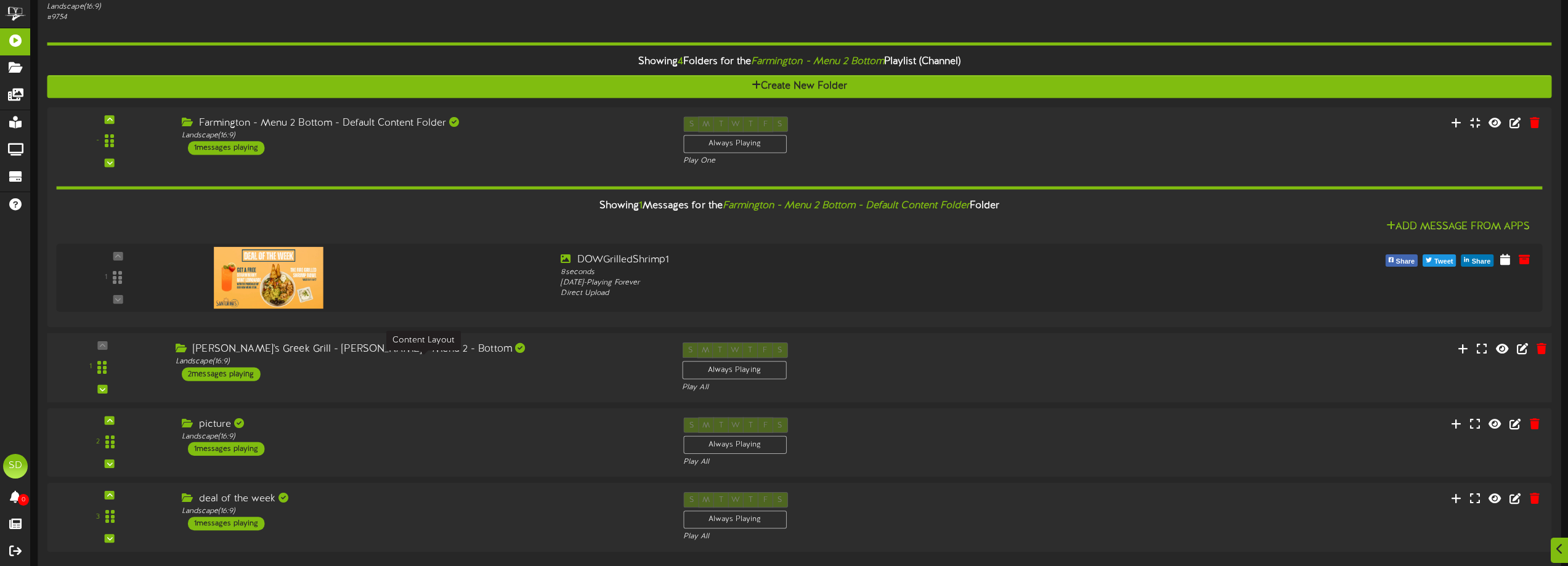
click at [443, 364] on div "Landscape ( 16:9 )" at bounding box center [419, 361] width 488 height 10
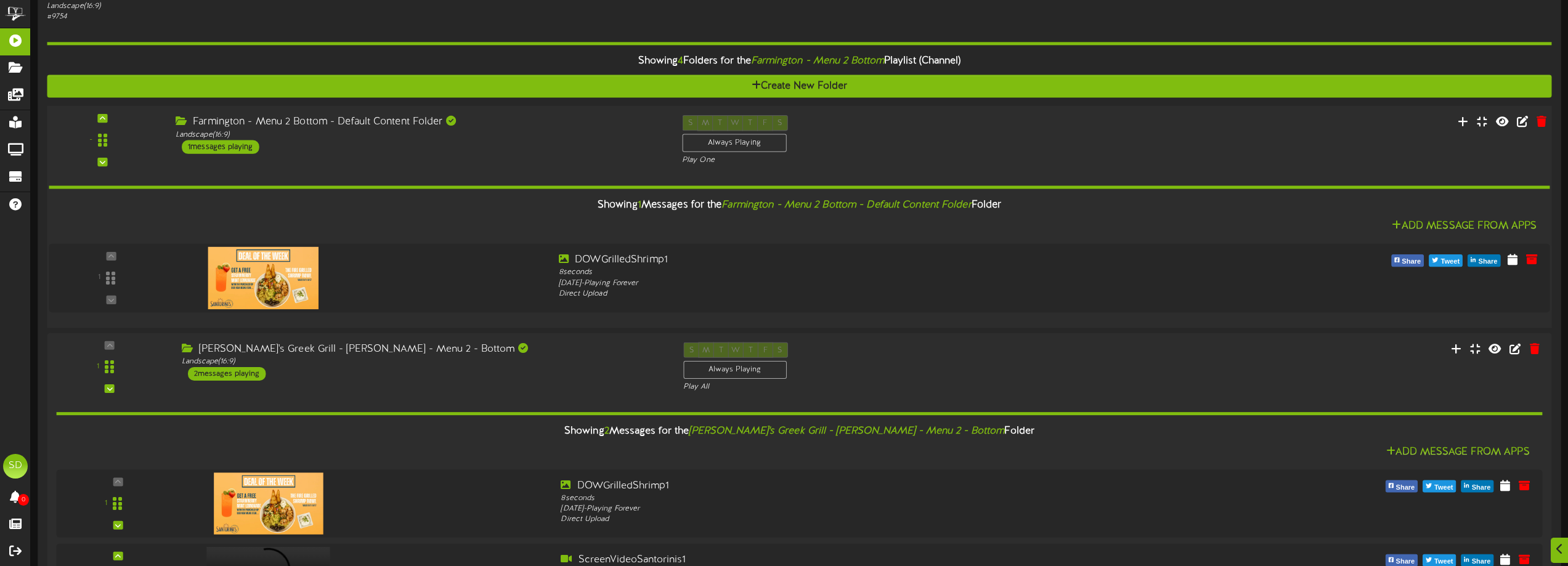
scroll to position [308, 0]
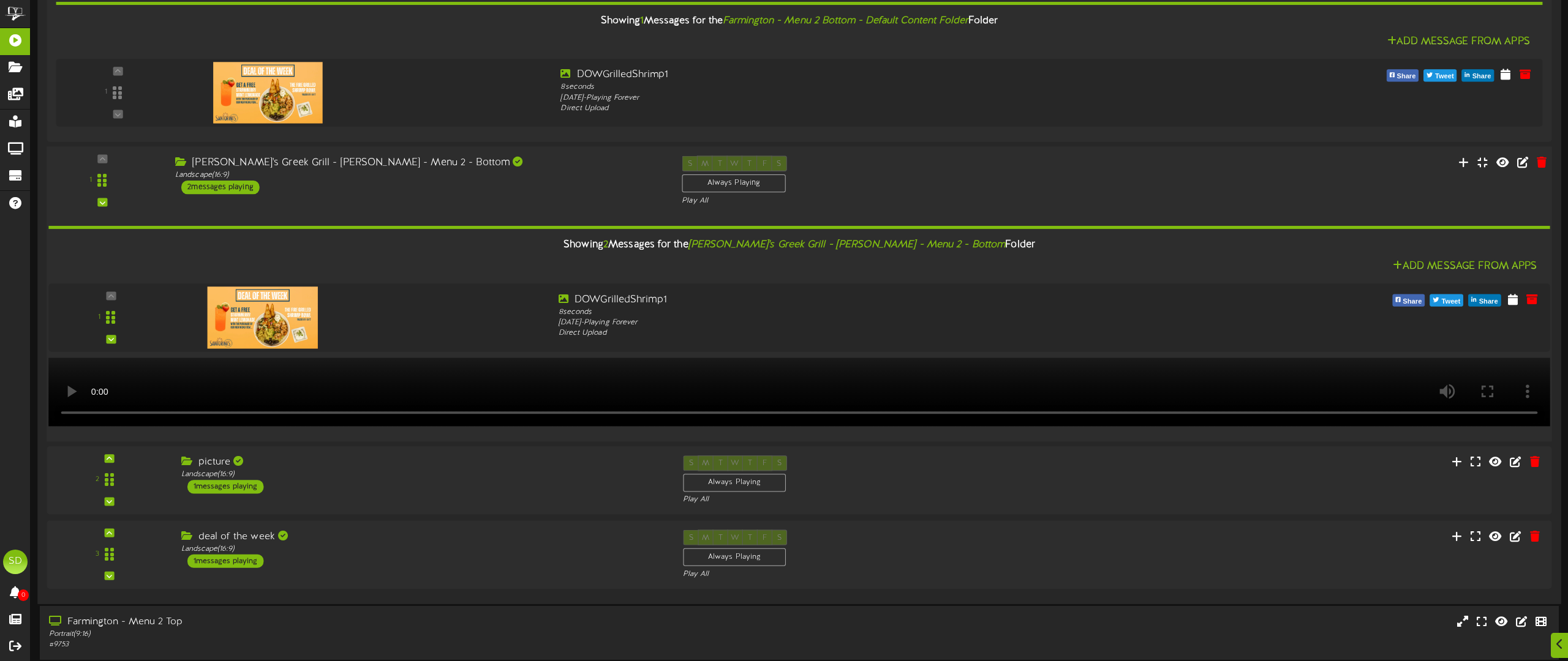
click at [308, 390] on video at bounding box center [799, 393] width 1517 height 69
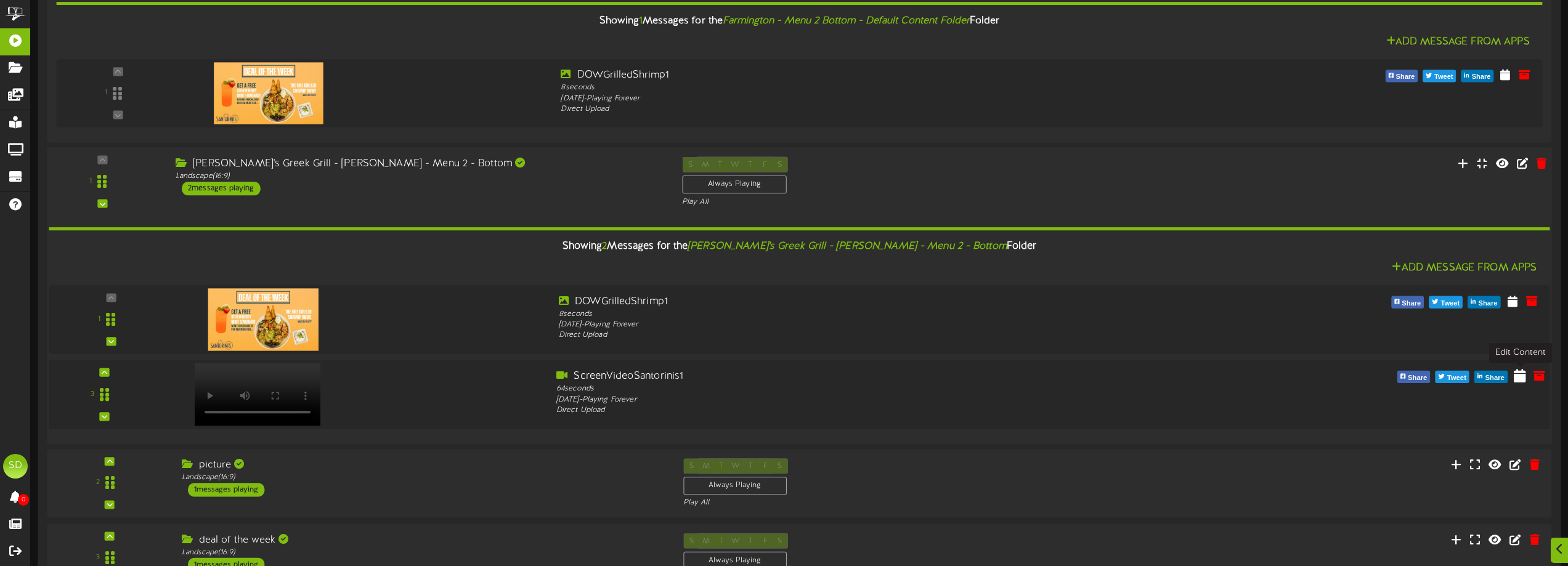
click at [1516, 379] on icon at bounding box center [1519, 375] width 12 height 14
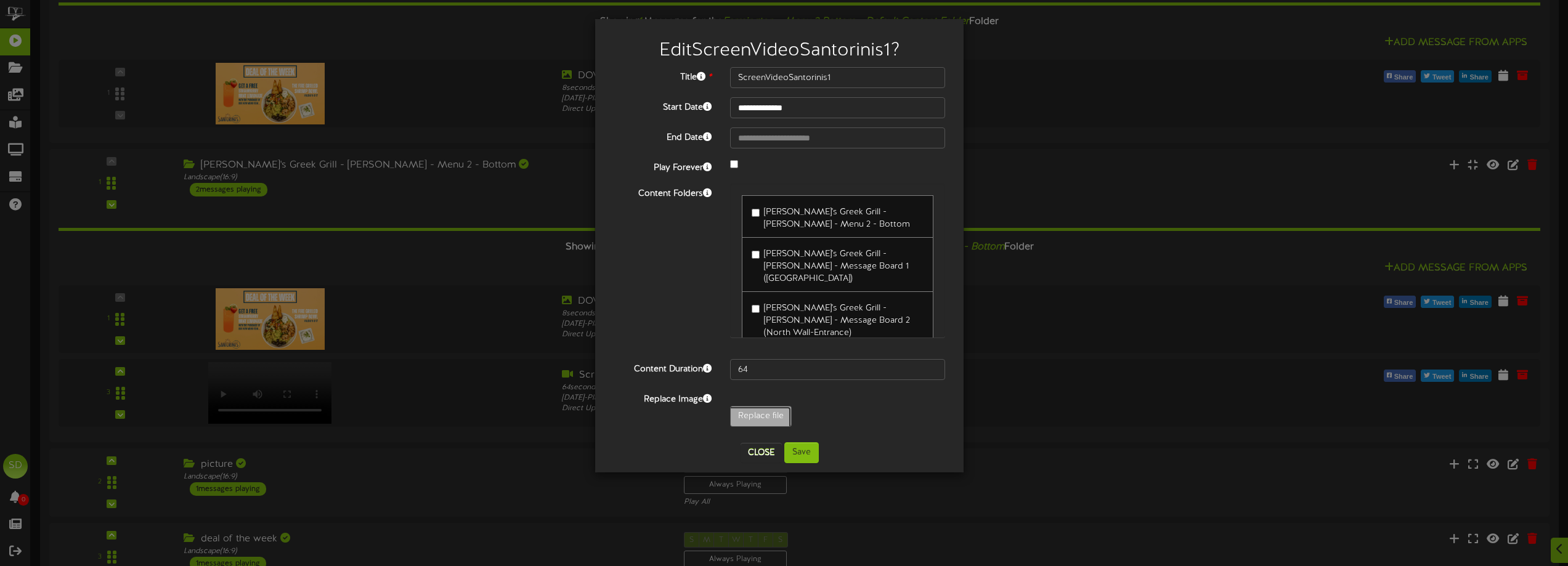
click at [769, 418] on input "Replace file" at bounding box center [120, 451] width 1340 height 88
type input "**********"
type input "NewMENuItems131"
type input "55"
click at [807, 457] on button "Save" at bounding box center [802, 453] width 35 height 21
